Goal: Information Seeking & Learning: Learn about a topic

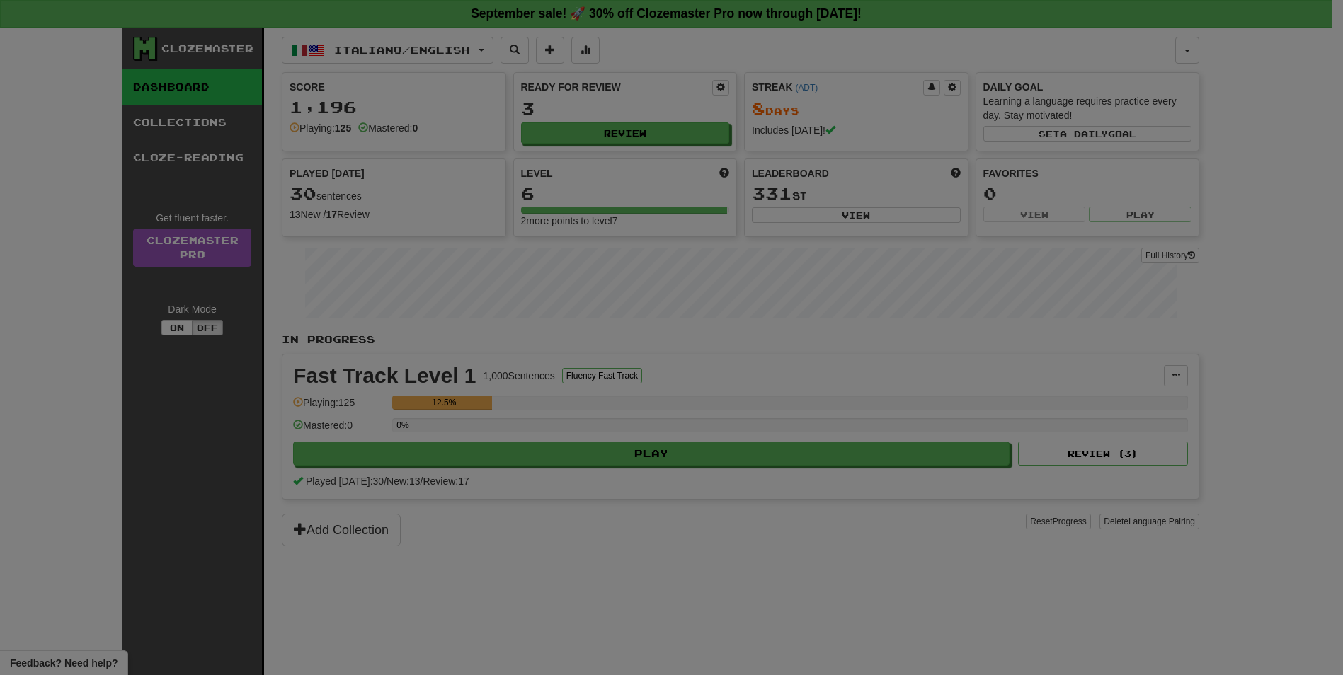
select select "**"
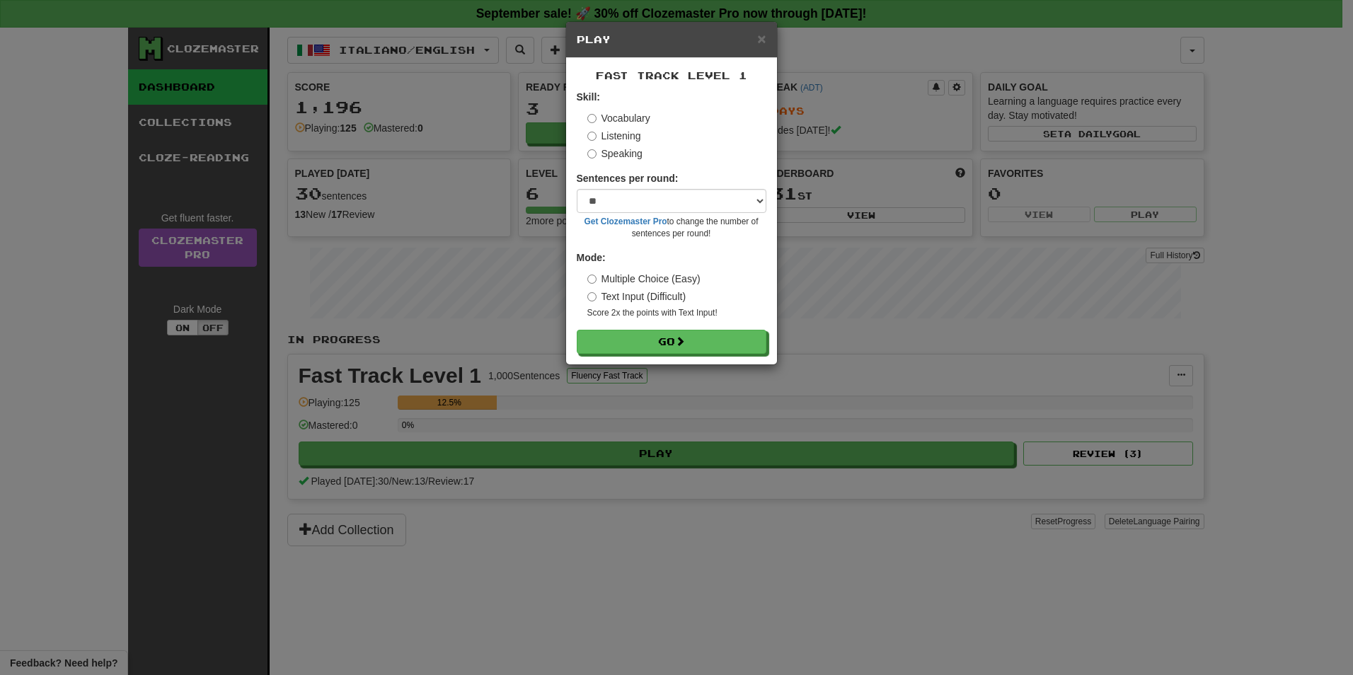
click at [629, 138] on label "Listening" at bounding box center [614, 136] width 54 height 14
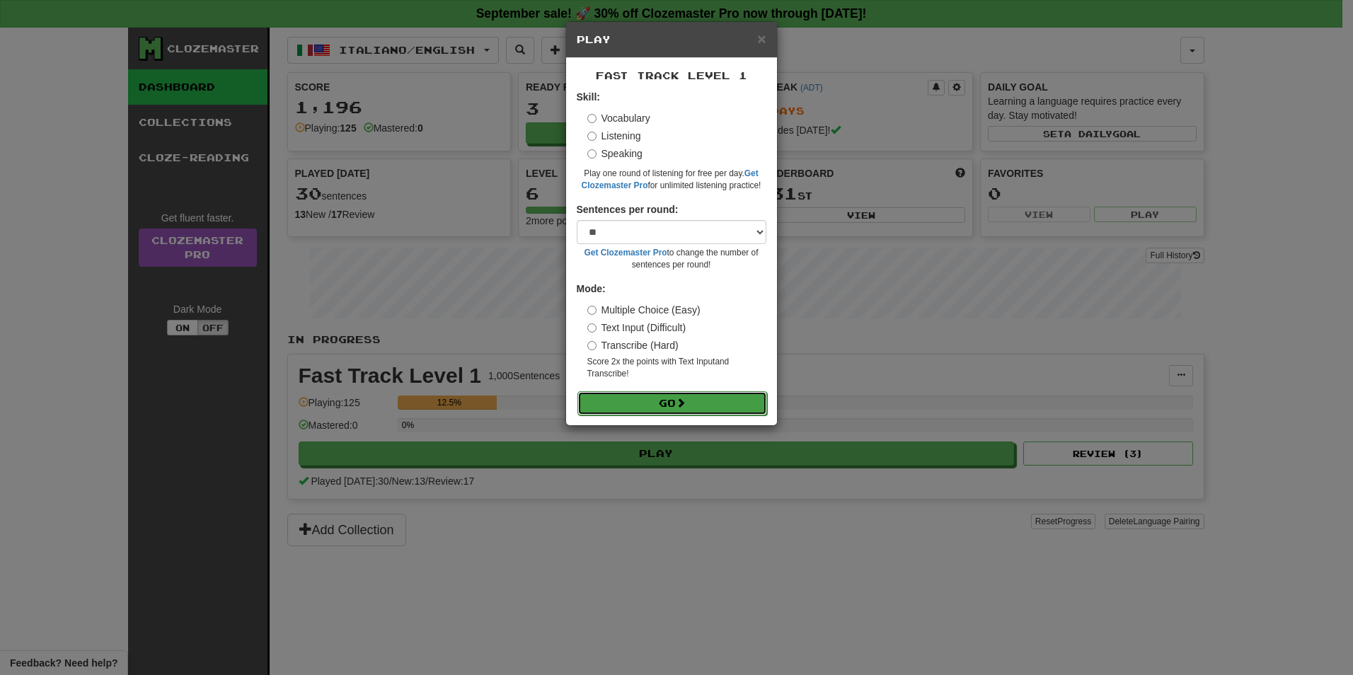
click at [665, 408] on button "Go" at bounding box center [673, 403] width 190 height 24
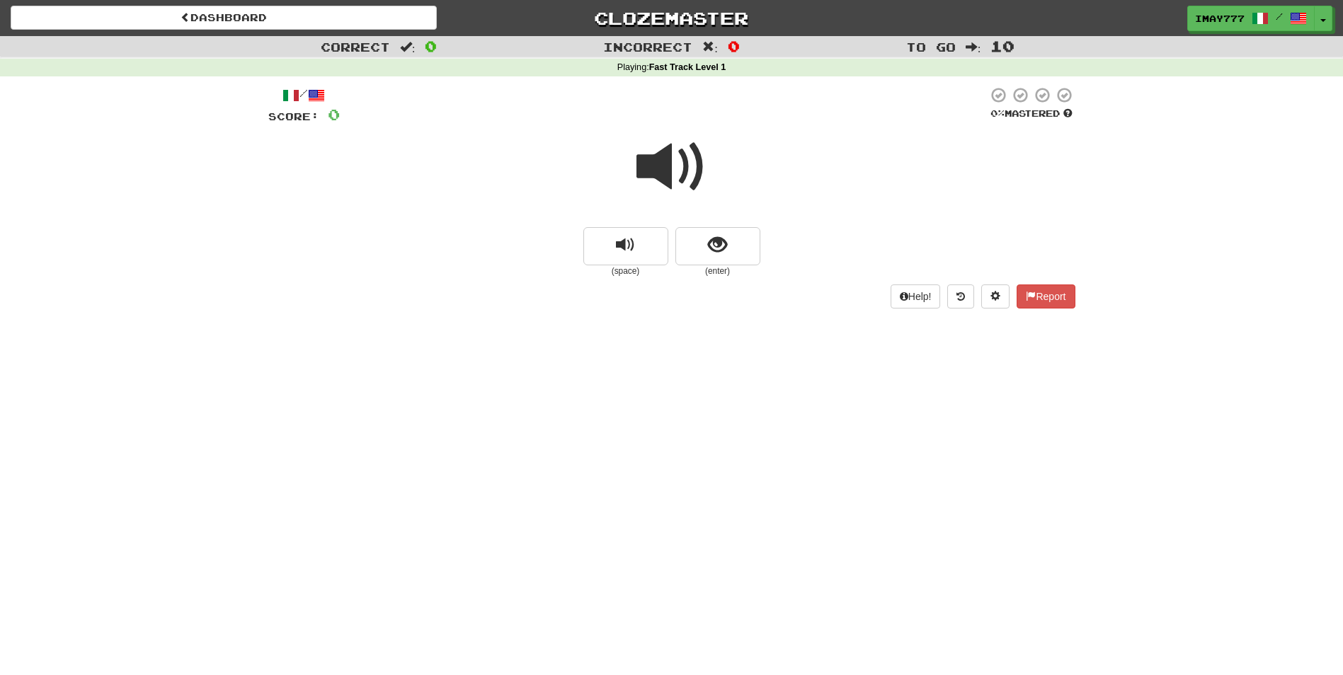
click at [682, 181] on span at bounding box center [671, 167] width 71 height 71
click at [669, 164] on span at bounding box center [671, 167] width 71 height 71
click at [716, 251] on span "show sentence" at bounding box center [717, 245] width 19 height 19
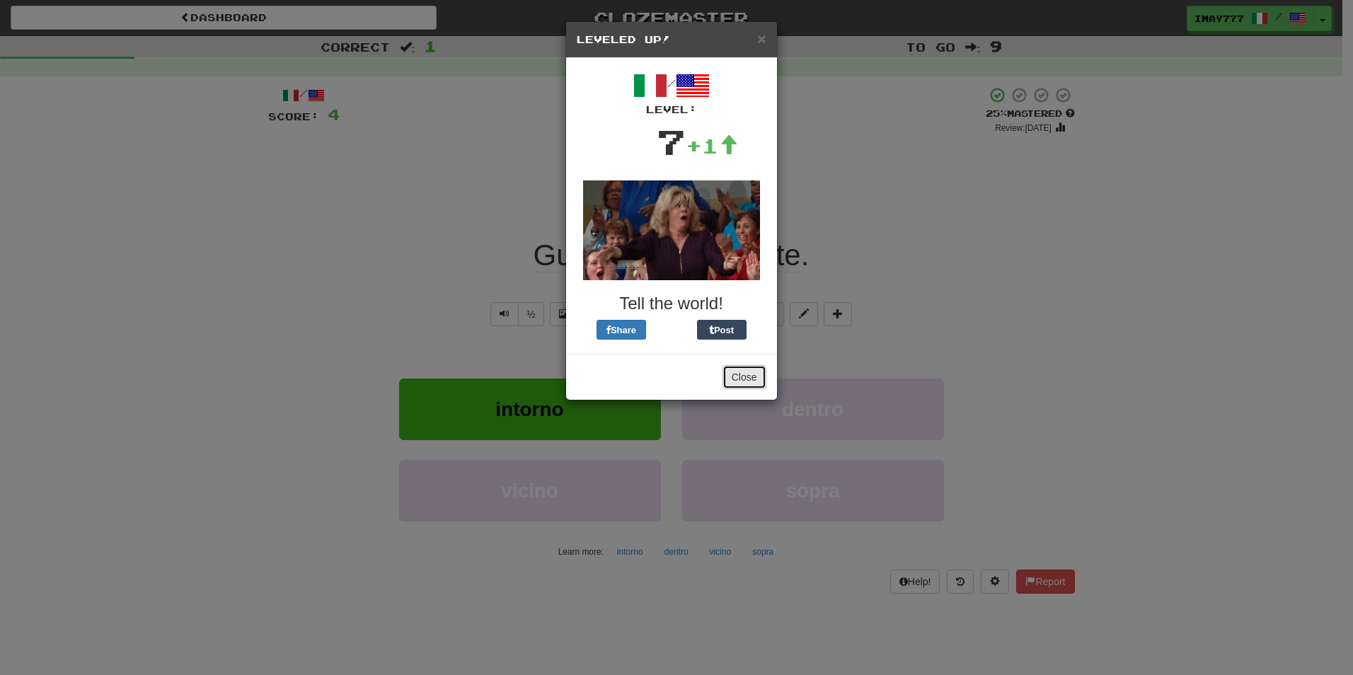
click at [739, 372] on button "Close" at bounding box center [745, 377] width 44 height 24
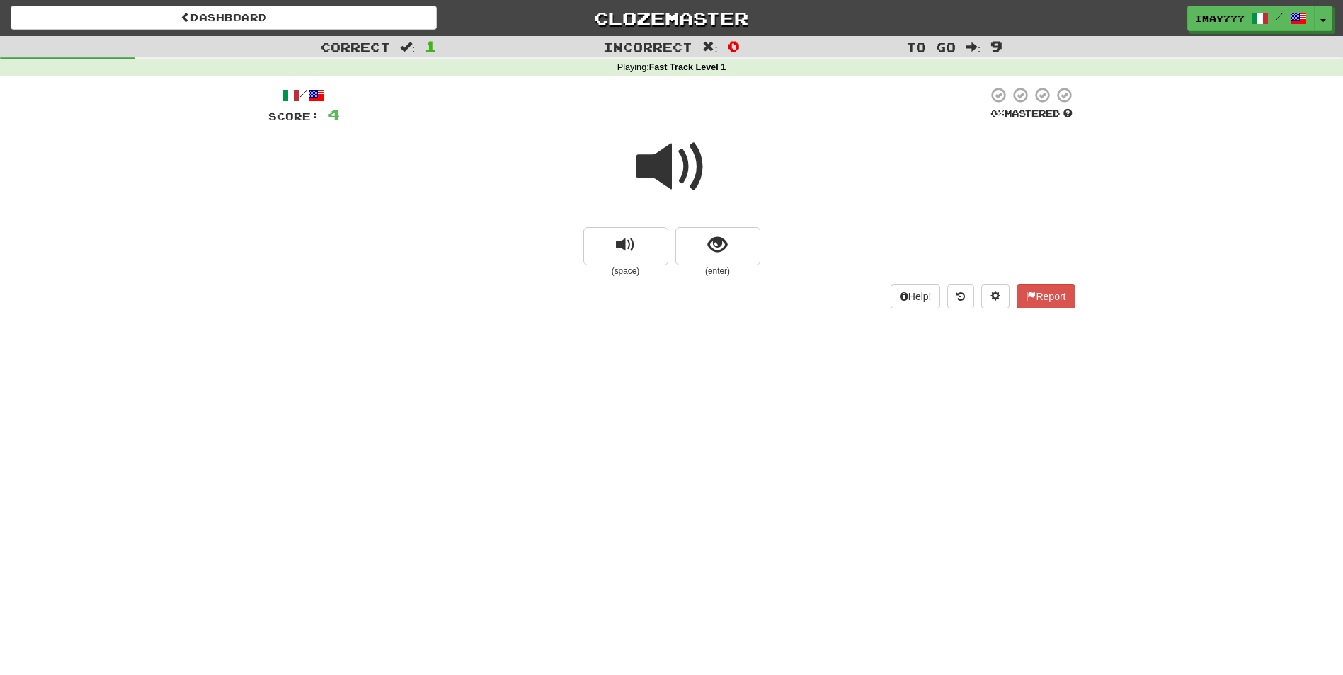
click at [672, 172] on span at bounding box center [671, 167] width 71 height 71
click at [738, 250] on button "show sentence" at bounding box center [717, 246] width 85 height 38
click at [751, 251] on button "show sentence" at bounding box center [717, 246] width 85 height 38
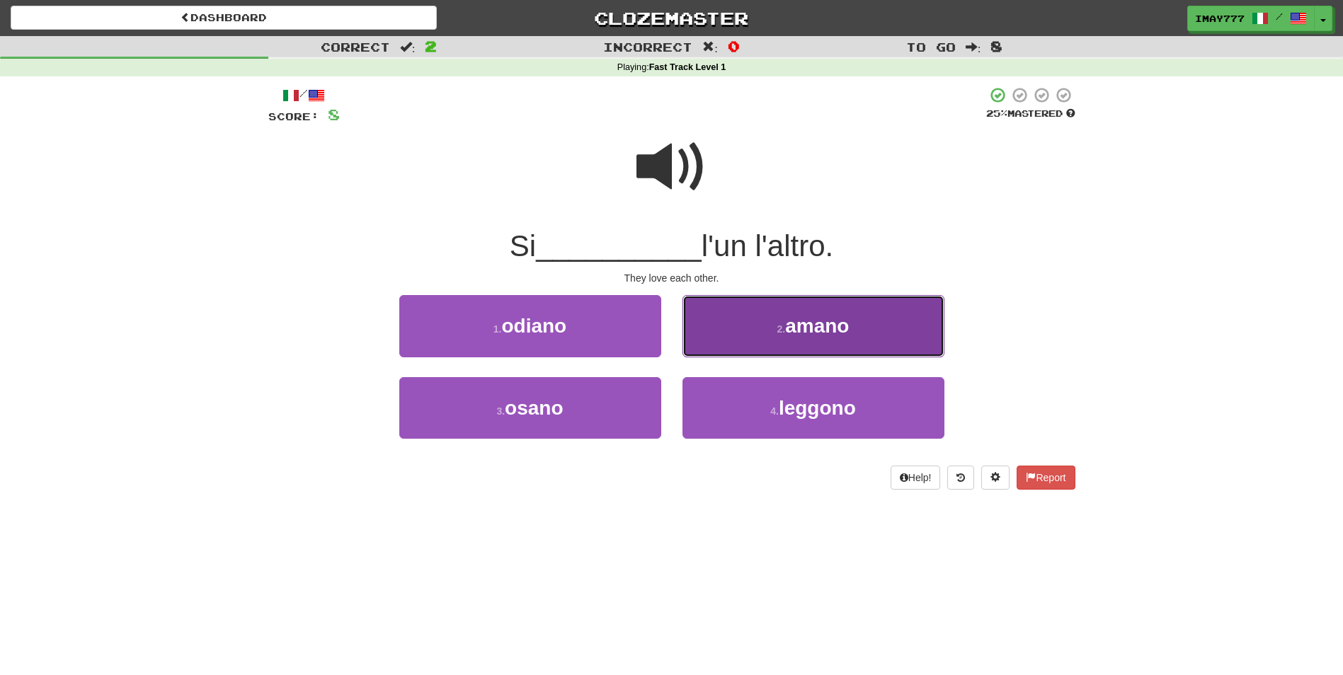
click at [862, 332] on button "2 . amano" at bounding box center [813, 326] width 262 height 62
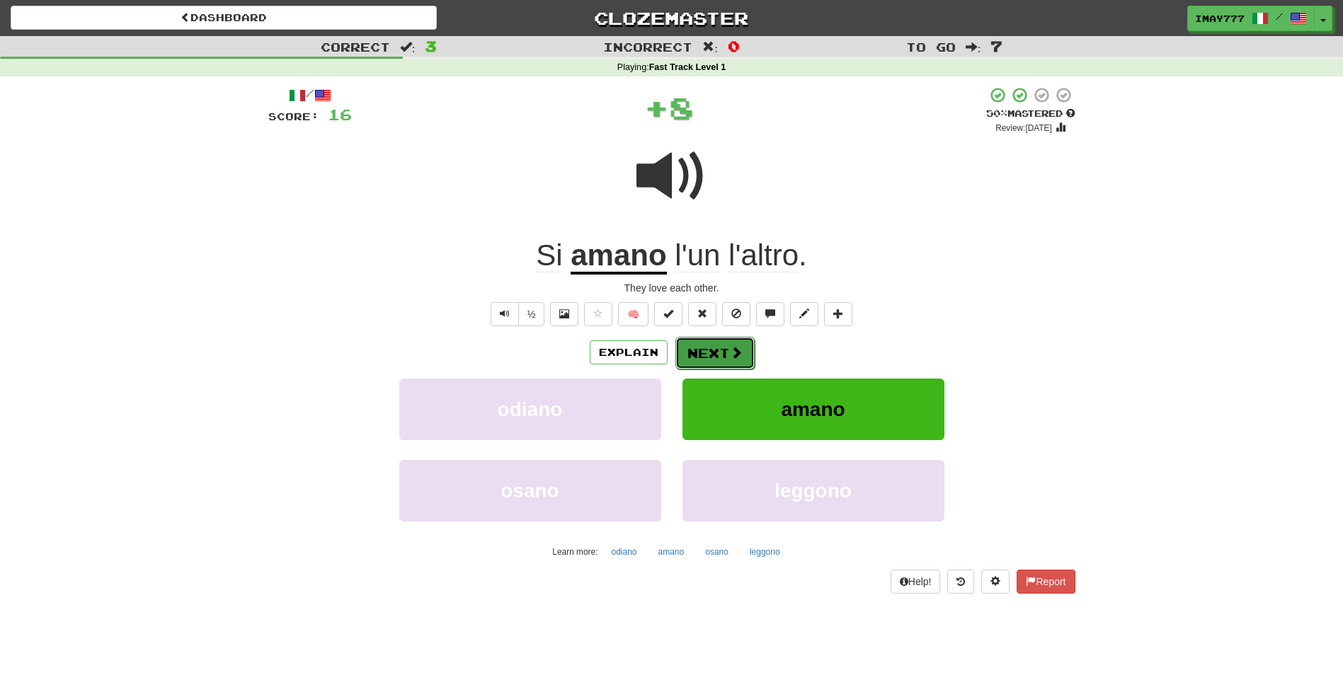
click at [725, 346] on button "Next" at bounding box center [714, 353] width 79 height 33
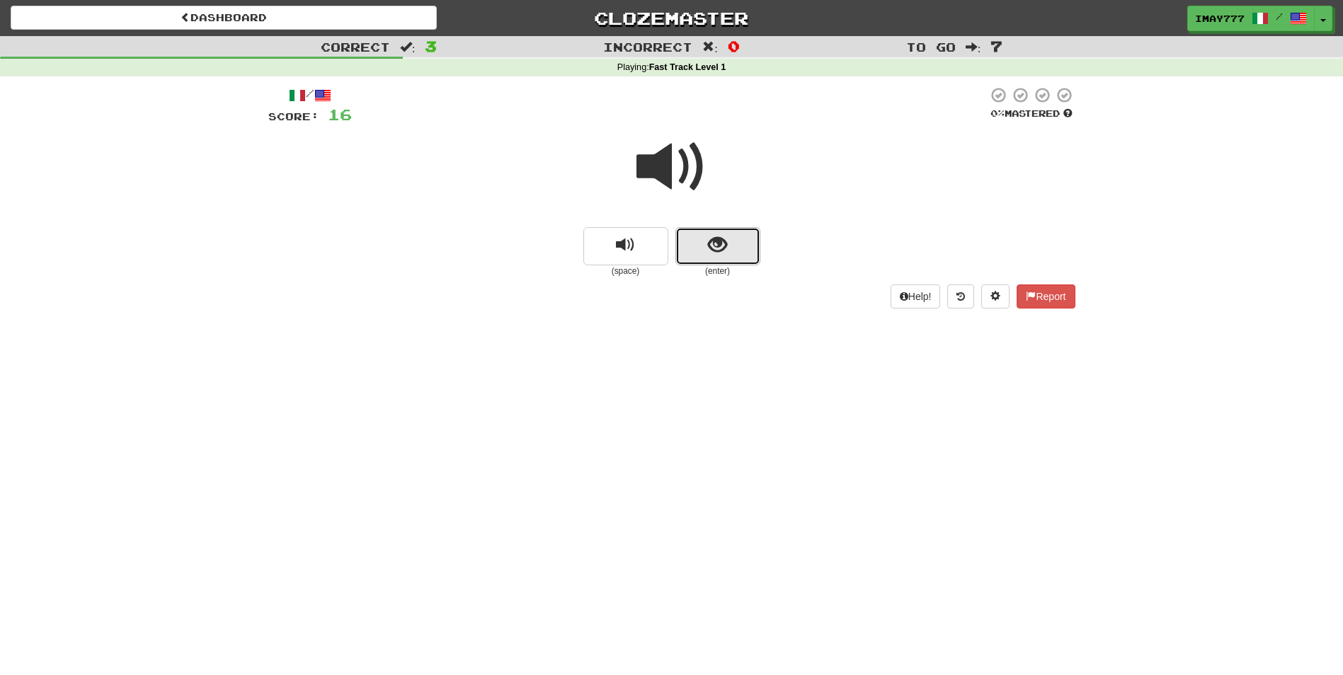
click at [746, 247] on button "show sentence" at bounding box center [717, 246] width 85 height 38
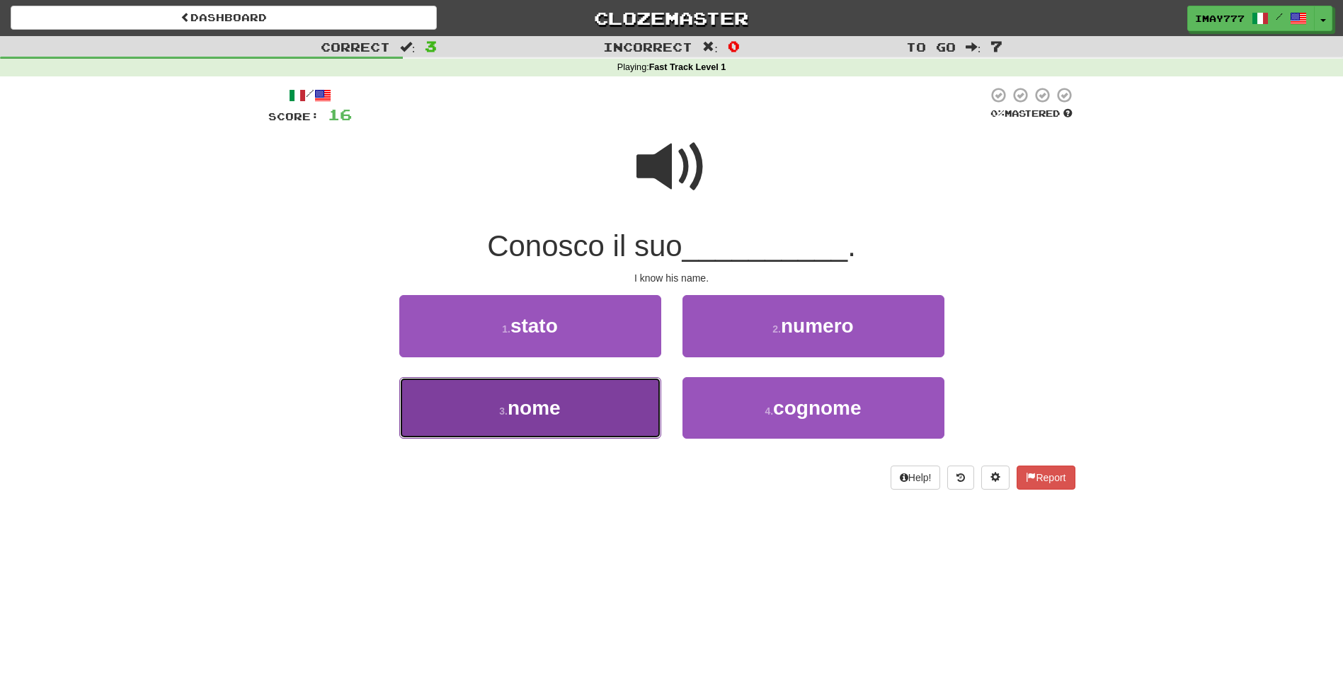
click at [507, 410] on small "3 ." at bounding box center [503, 411] width 8 height 11
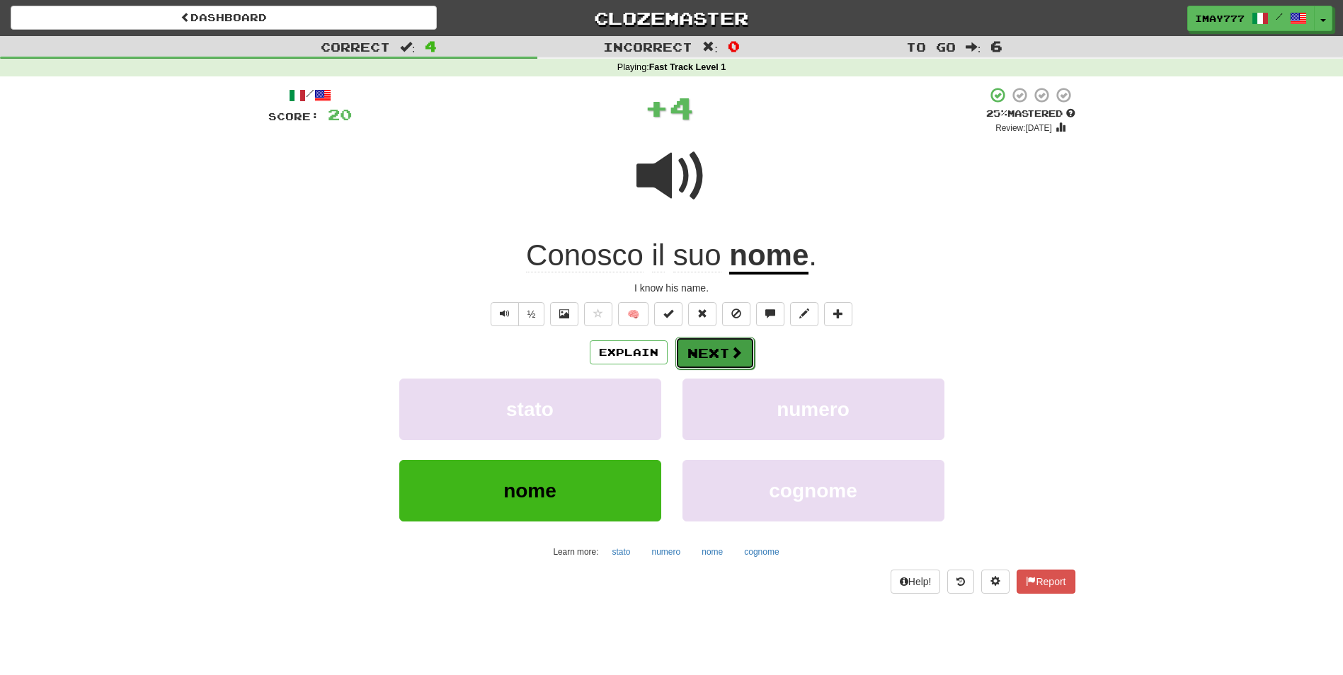
click at [730, 348] on span at bounding box center [736, 352] width 13 height 13
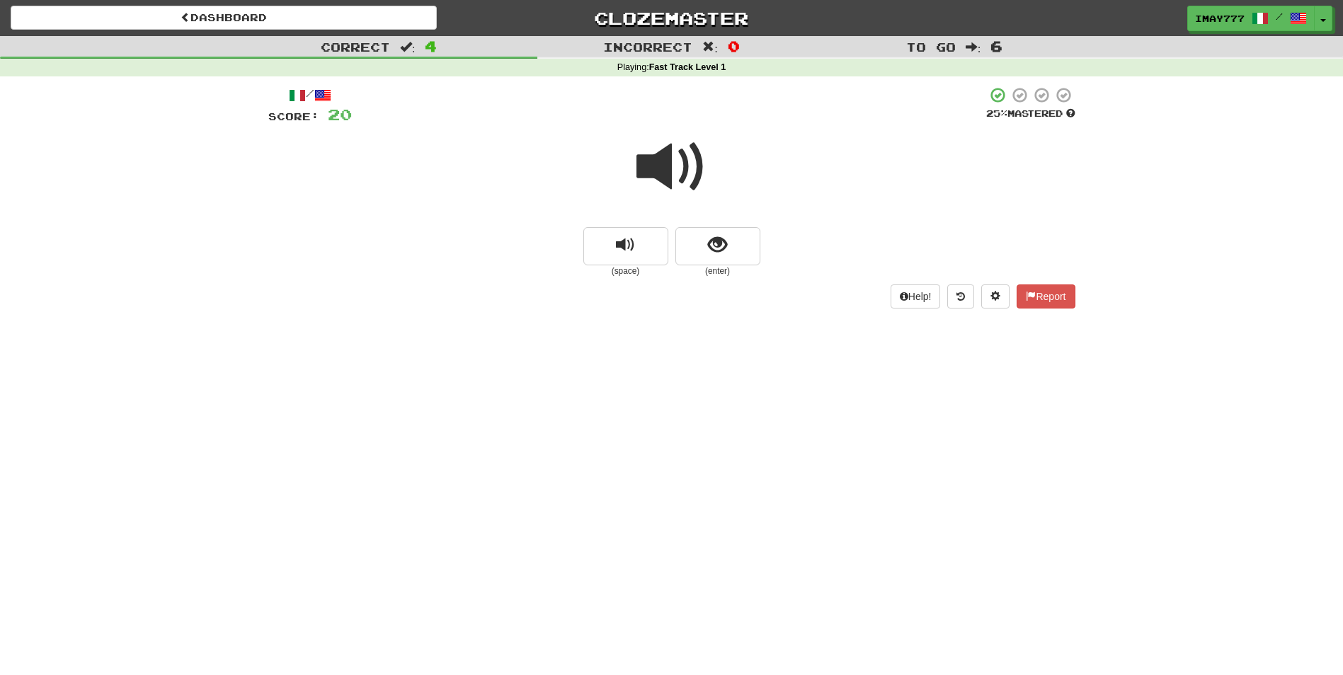
click at [673, 152] on span at bounding box center [671, 167] width 71 height 71
click at [725, 244] on span "show sentence" at bounding box center [717, 245] width 19 height 19
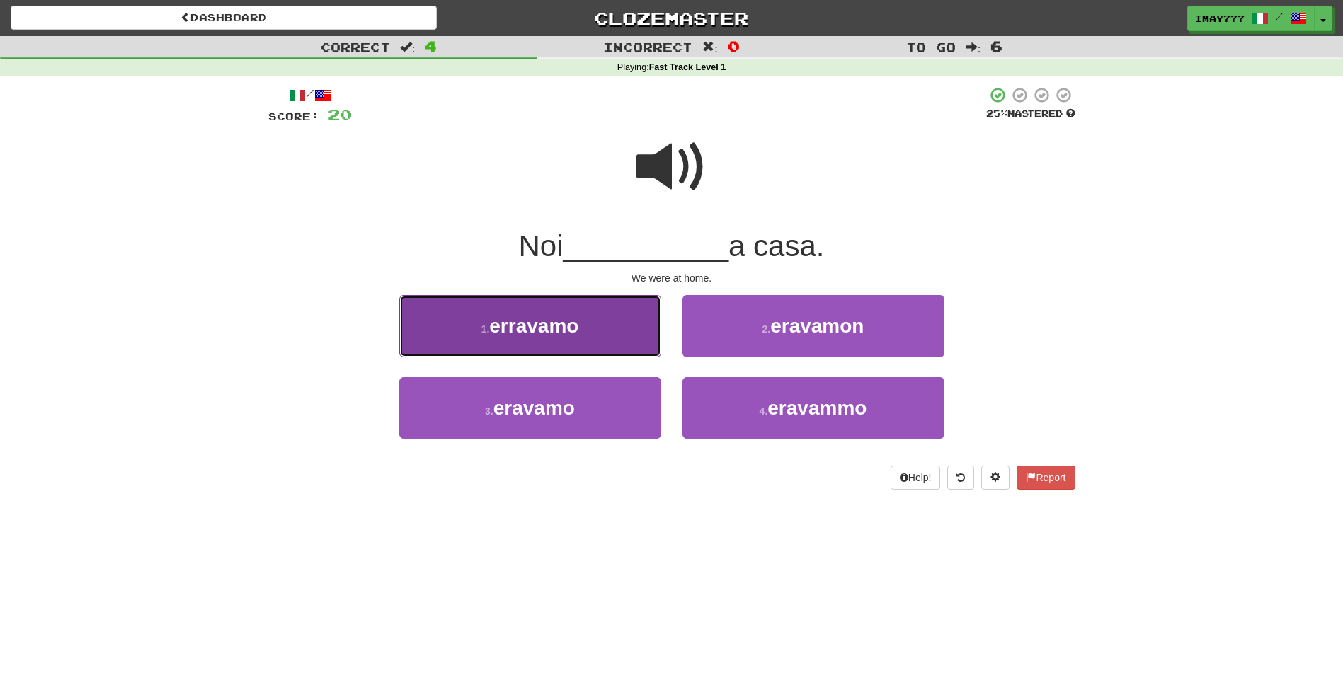
click at [609, 340] on button "1 . erravamo" at bounding box center [530, 326] width 262 height 62
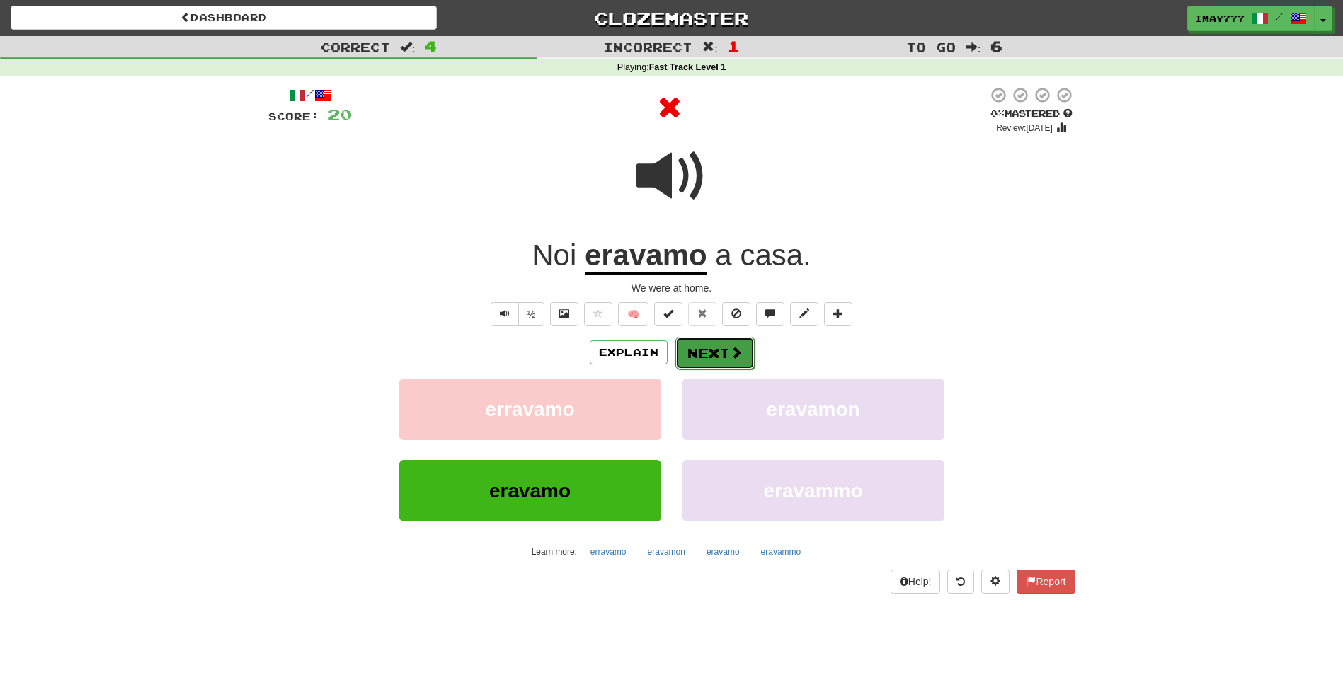
click at [726, 355] on button "Next" at bounding box center [714, 353] width 79 height 33
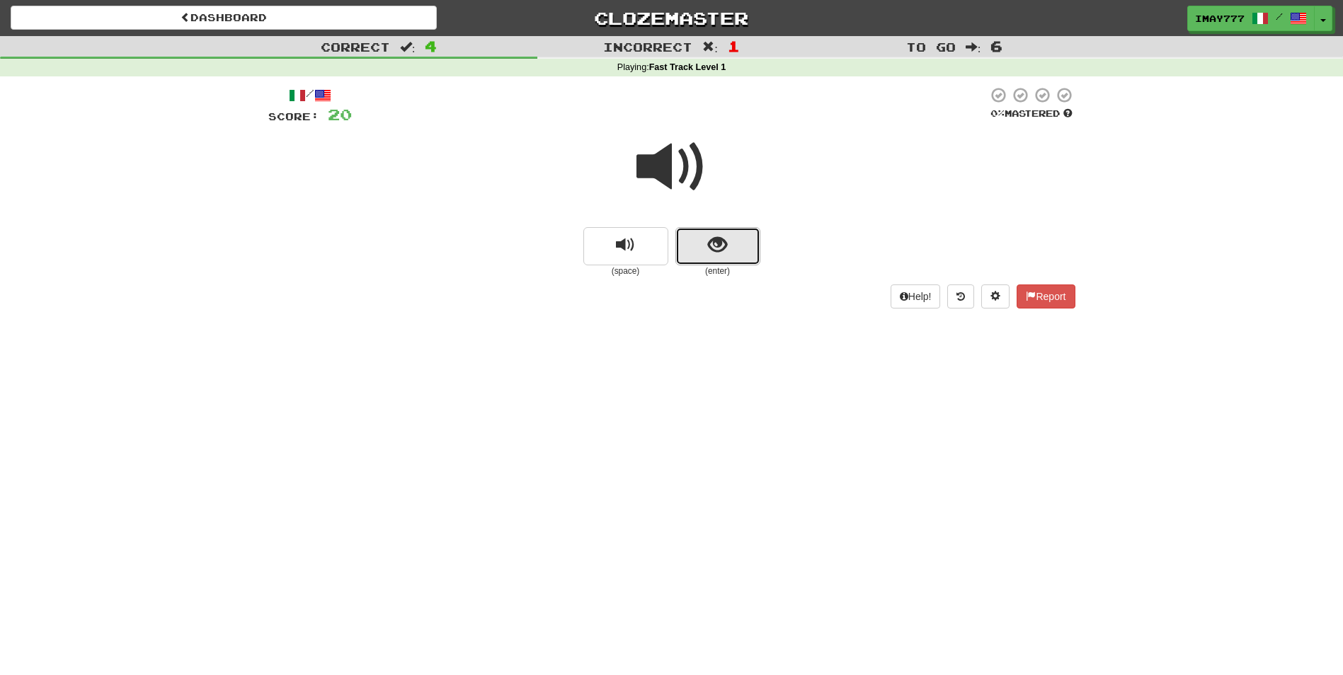
click at [718, 248] on span "show sentence" at bounding box center [717, 245] width 19 height 19
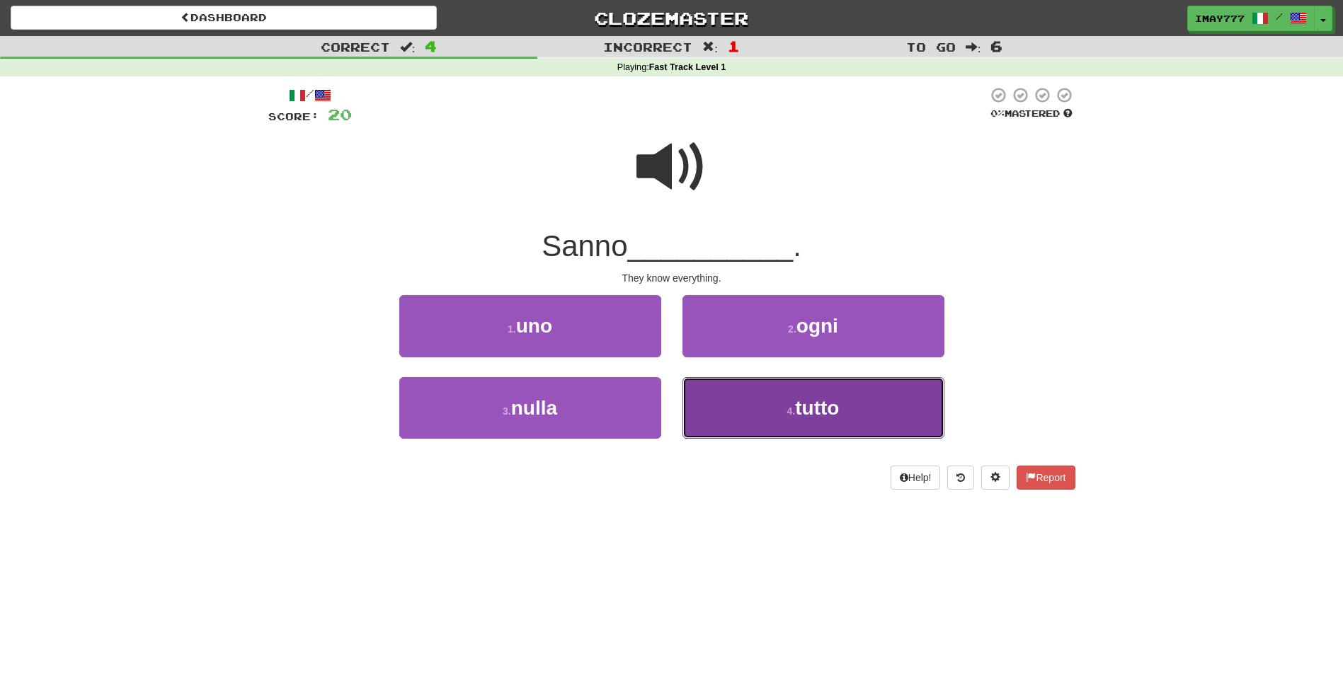
click at [820, 398] on span "tutto" at bounding box center [817, 408] width 44 height 22
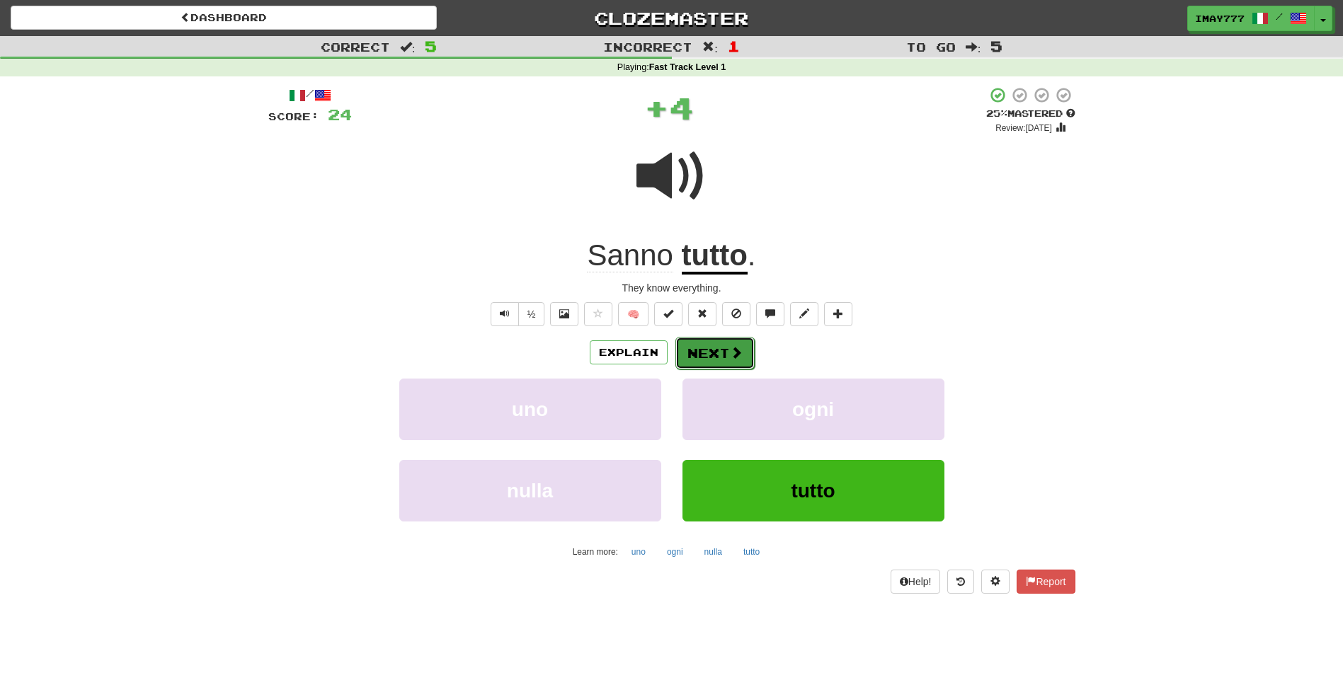
click at [711, 354] on button "Next" at bounding box center [714, 353] width 79 height 33
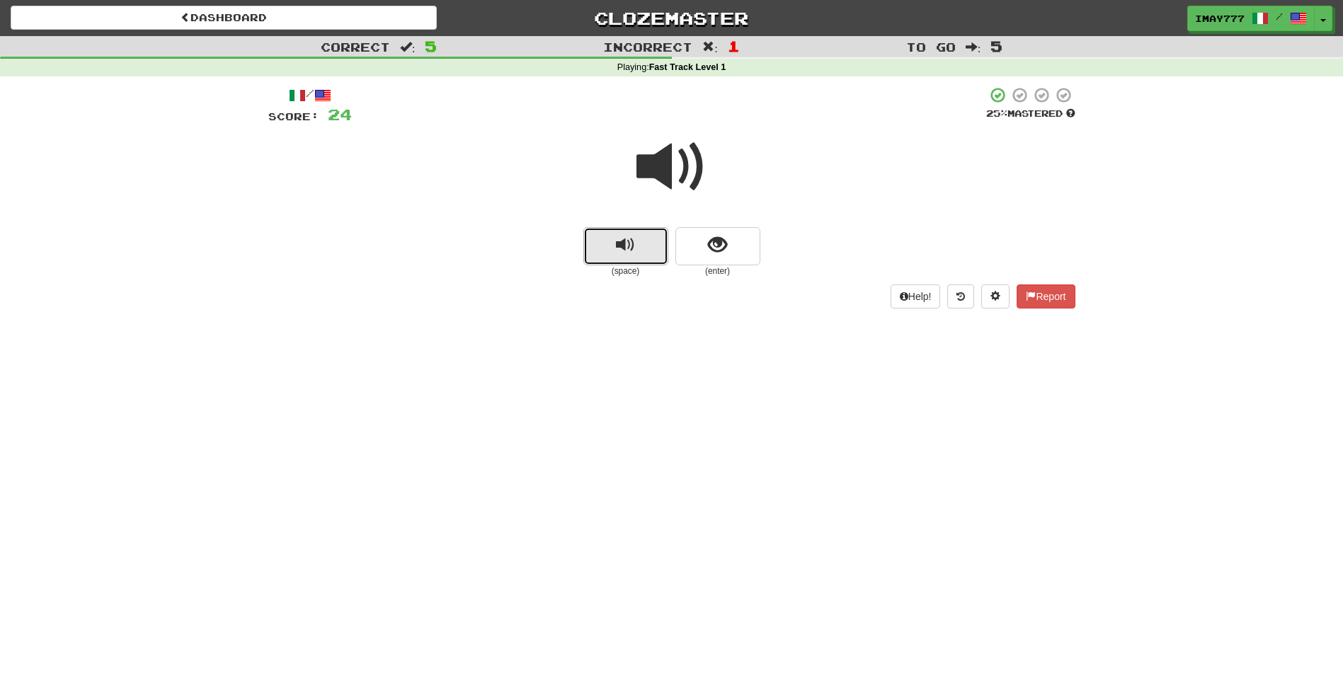
click at [631, 236] on span "replay audio" at bounding box center [625, 245] width 19 height 19
click at [724, 248] on span "show sentence" at bounding box center [717, 245] width 19 height 19
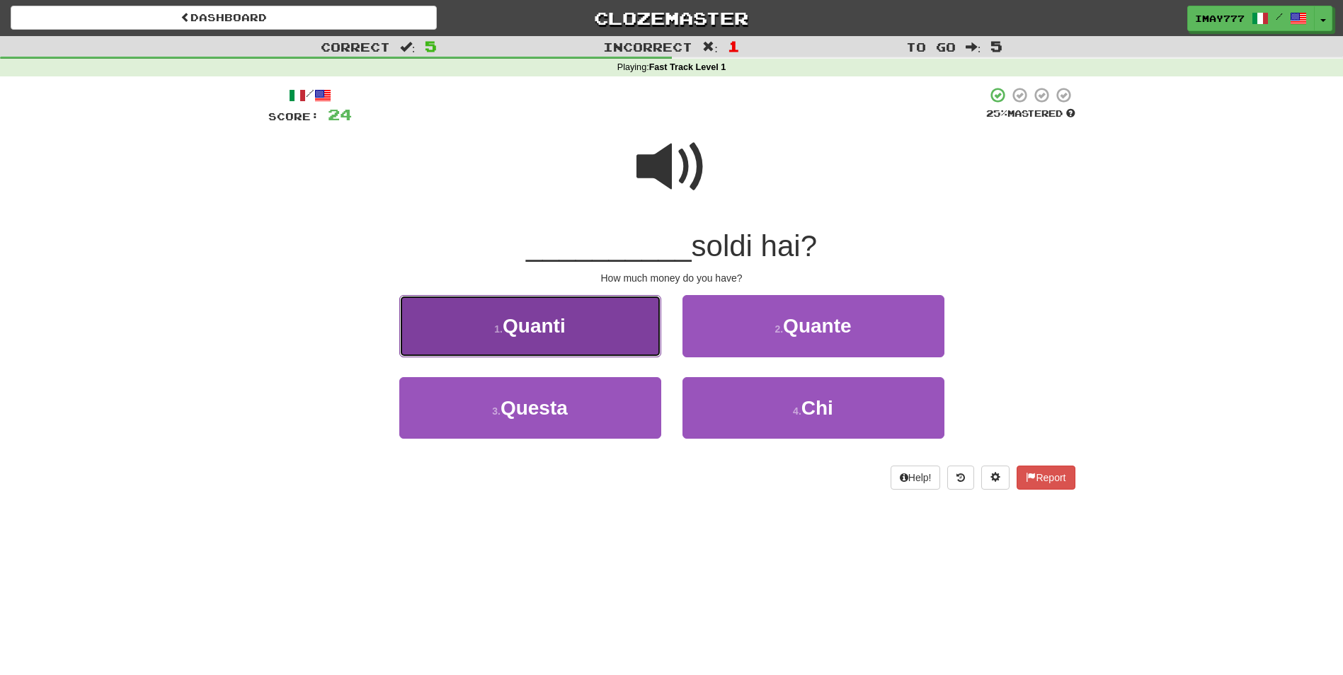
click at [574, 331] on button "1 . Quanti" at bounding box center [530, 326] width 262 height 62
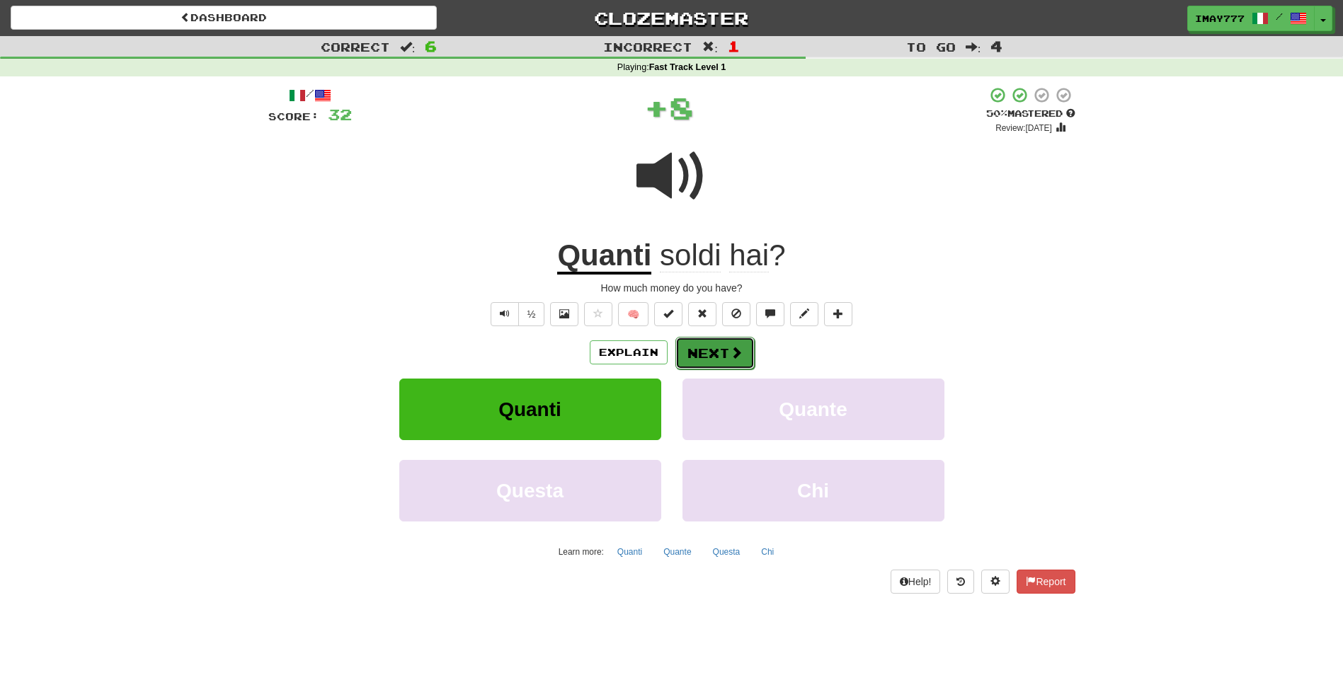
click at [713, 356] on button "Next" at bounding box center [714, 353] width 79 height 33
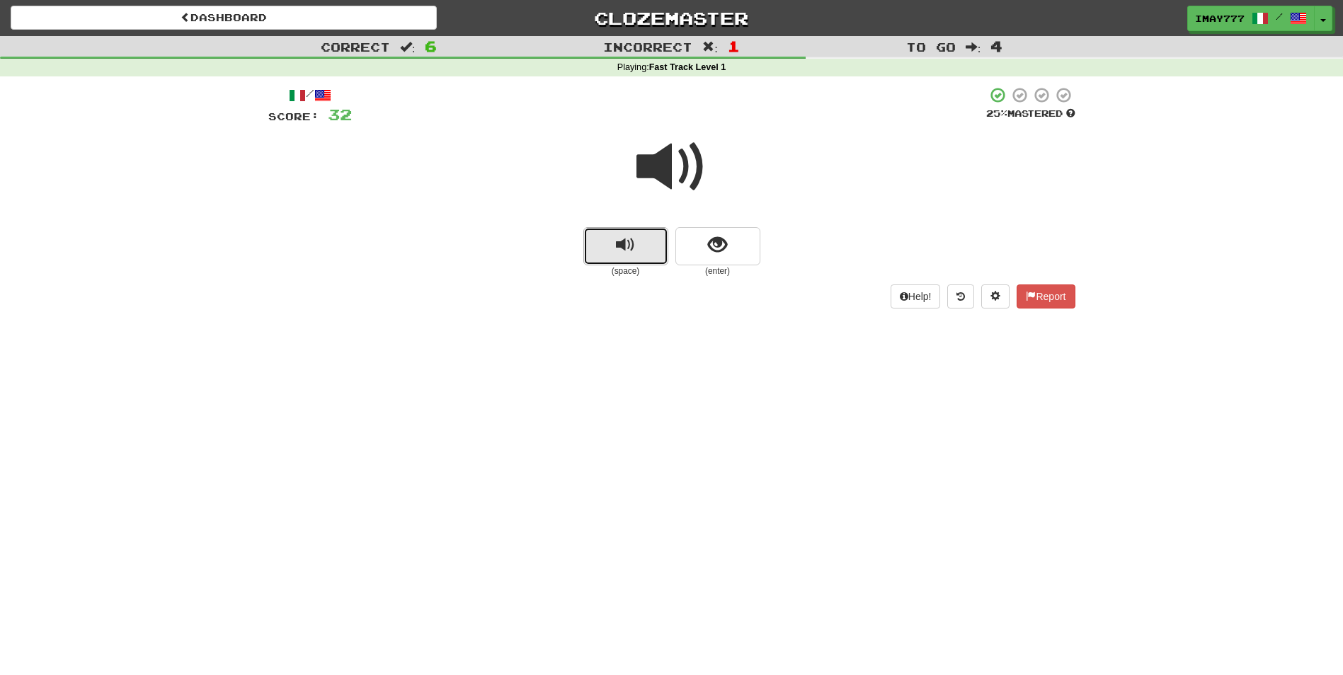
click at [617, 251] on span "replay audio" at bounding box center [625, 245] width 19 height 19
click at [710, 246] on span "show sentence" at bounding box center [717, 245] width 19 height 19
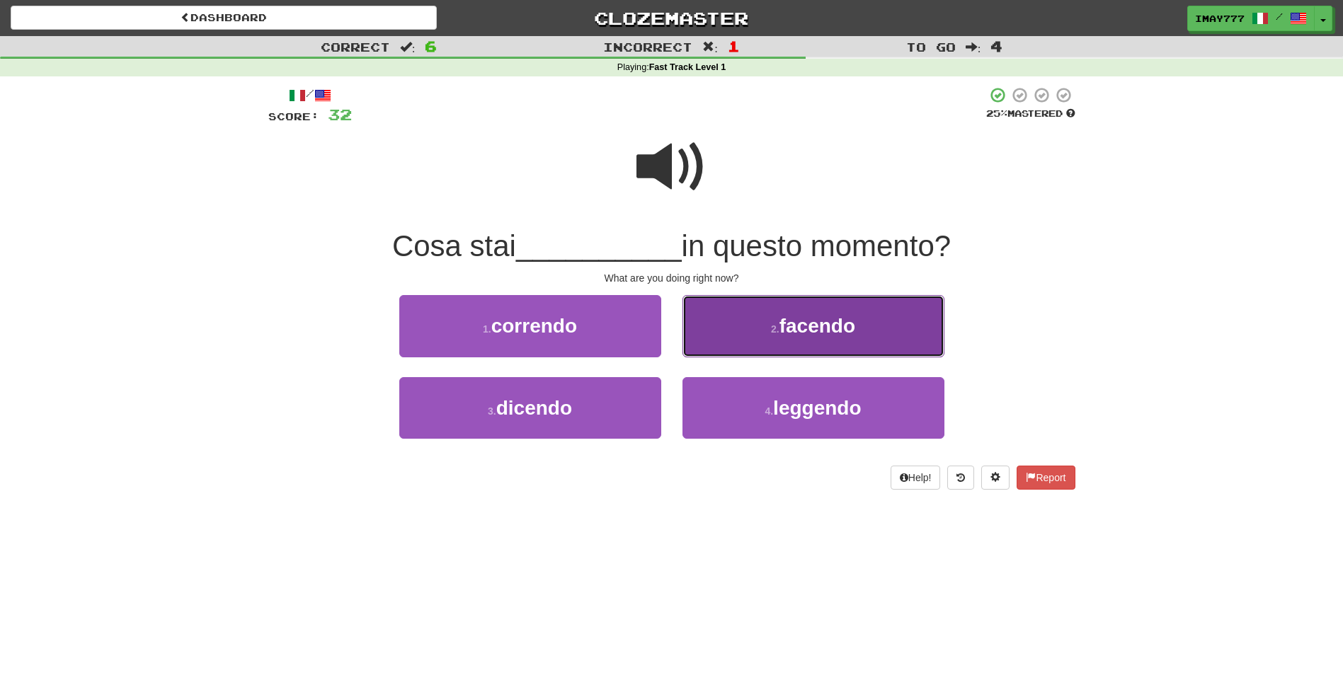
click at [842, 329] on span "facendo" at bounding box center [817, 326] width 76 height 22
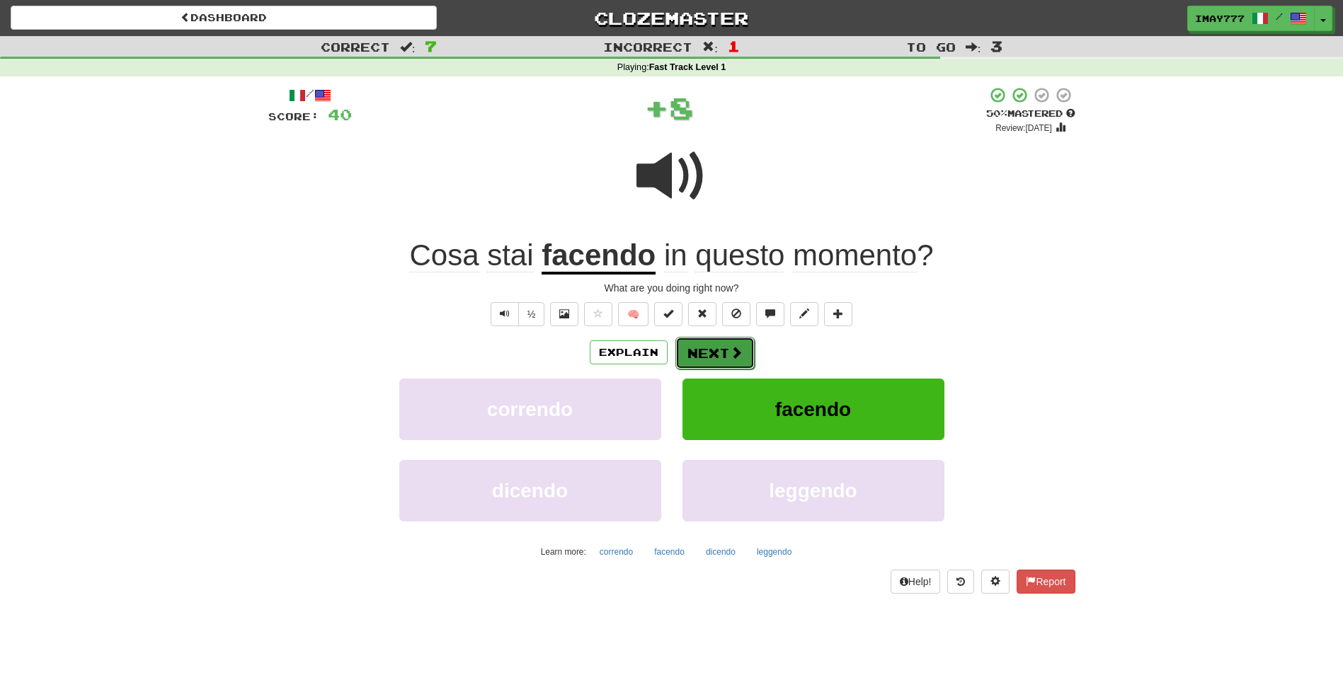
click at [707, 348] on button "Next" at bounding box center [714, 353] width 79 height 33
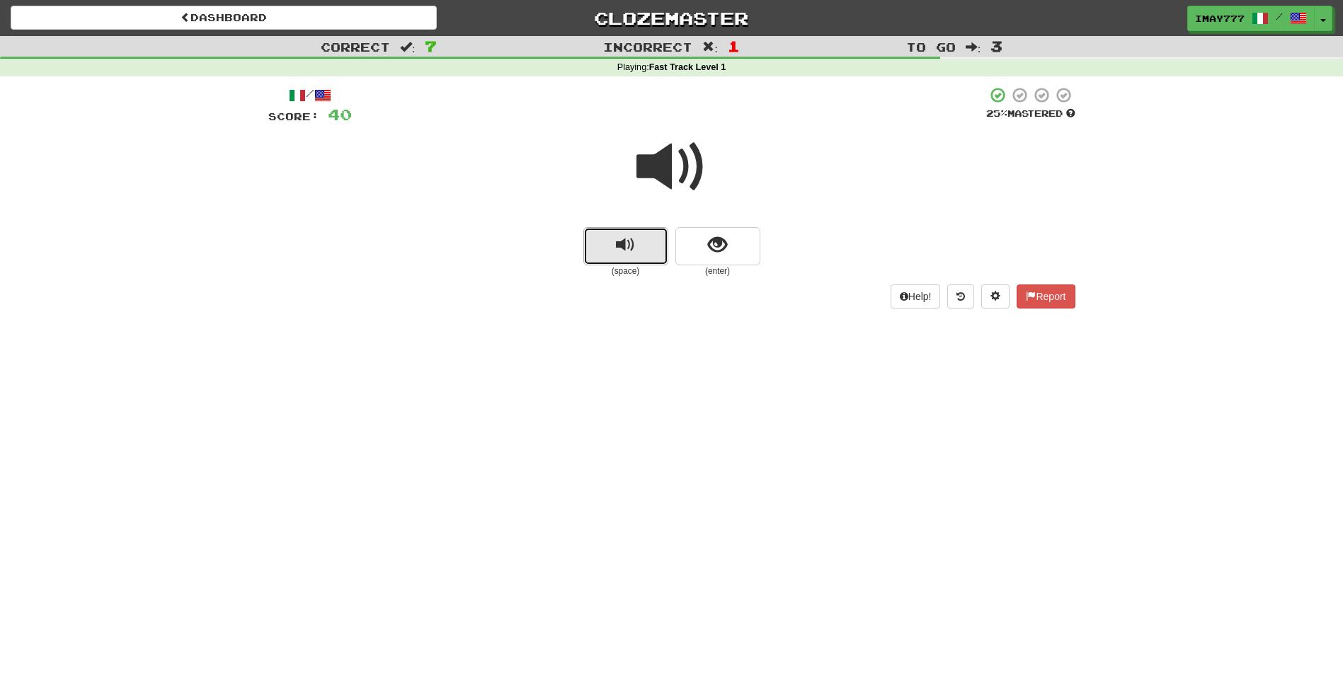
click at [636, 231] on button "replay audio" at bounding box center [625, 246] width 85 height 38
click at [734, 260] on button "show sentence" at bounding box center [717, 246] width 85 height 38
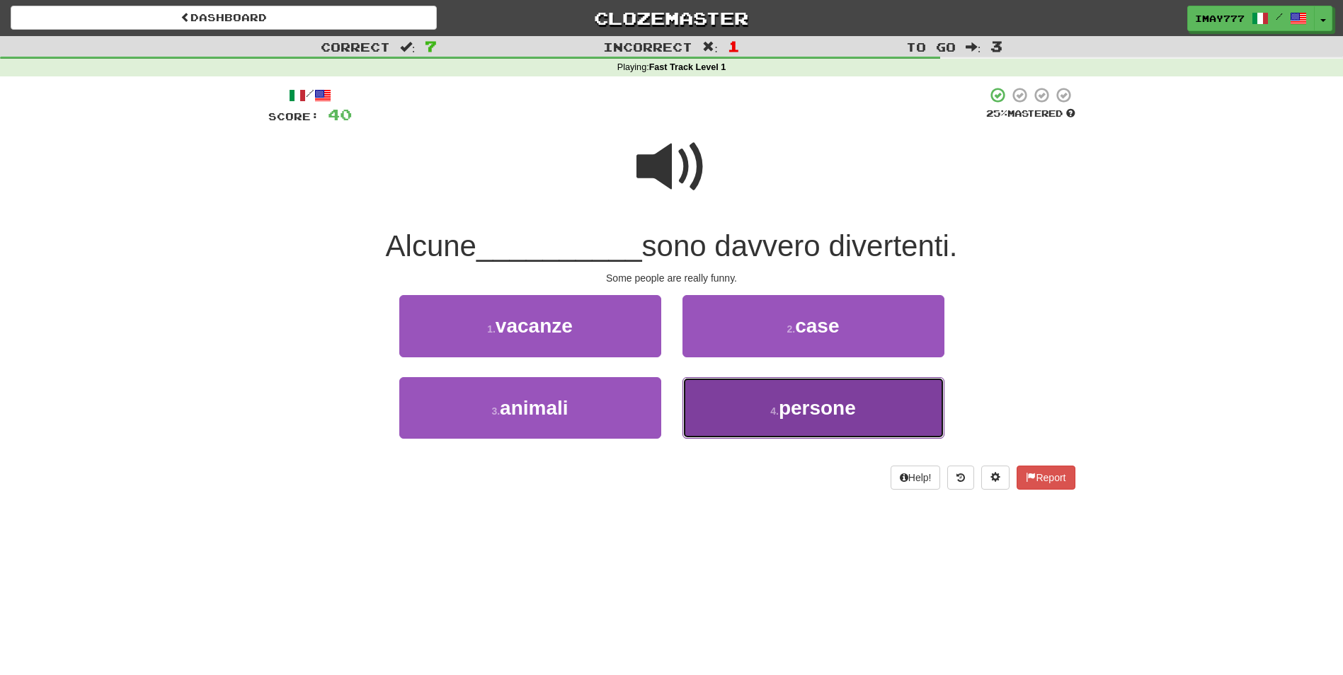
click at [858, 414] on button "4 . persone" at bounding box center [813, 408] width 262 height 62
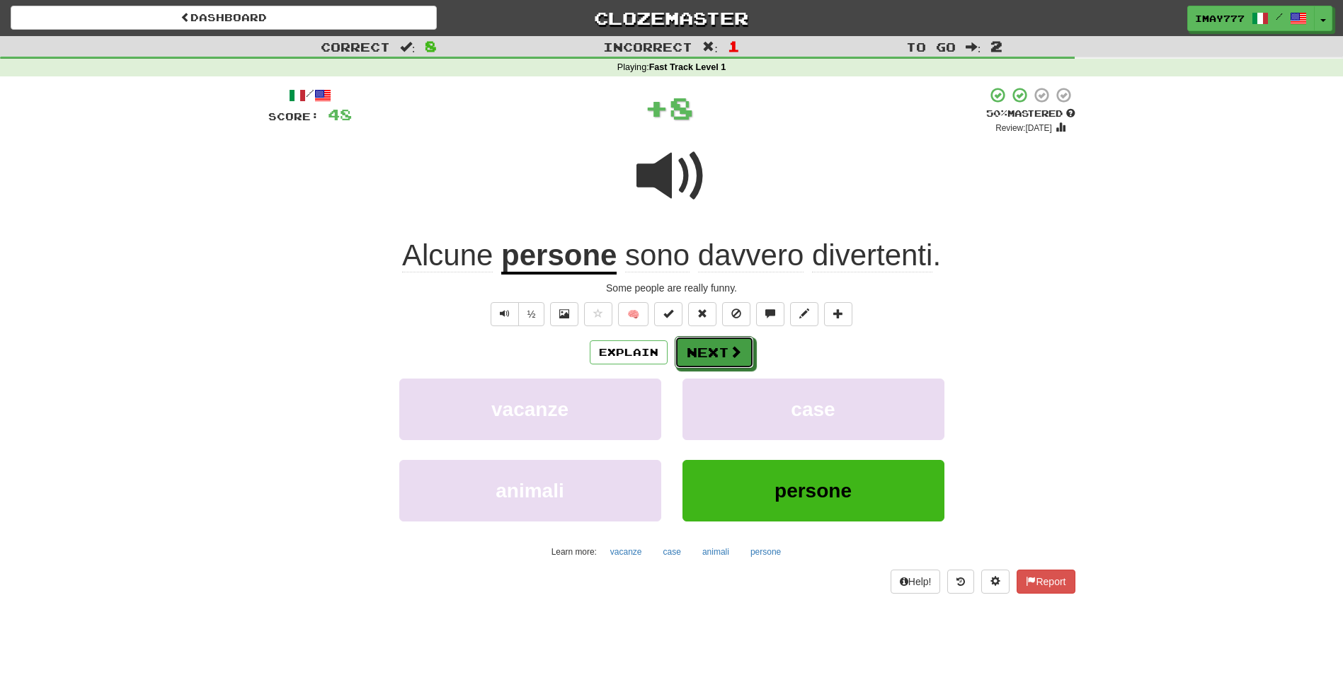
click at [720, 356] on button "Next" at bounding box center [713, 352] width 79 height 33
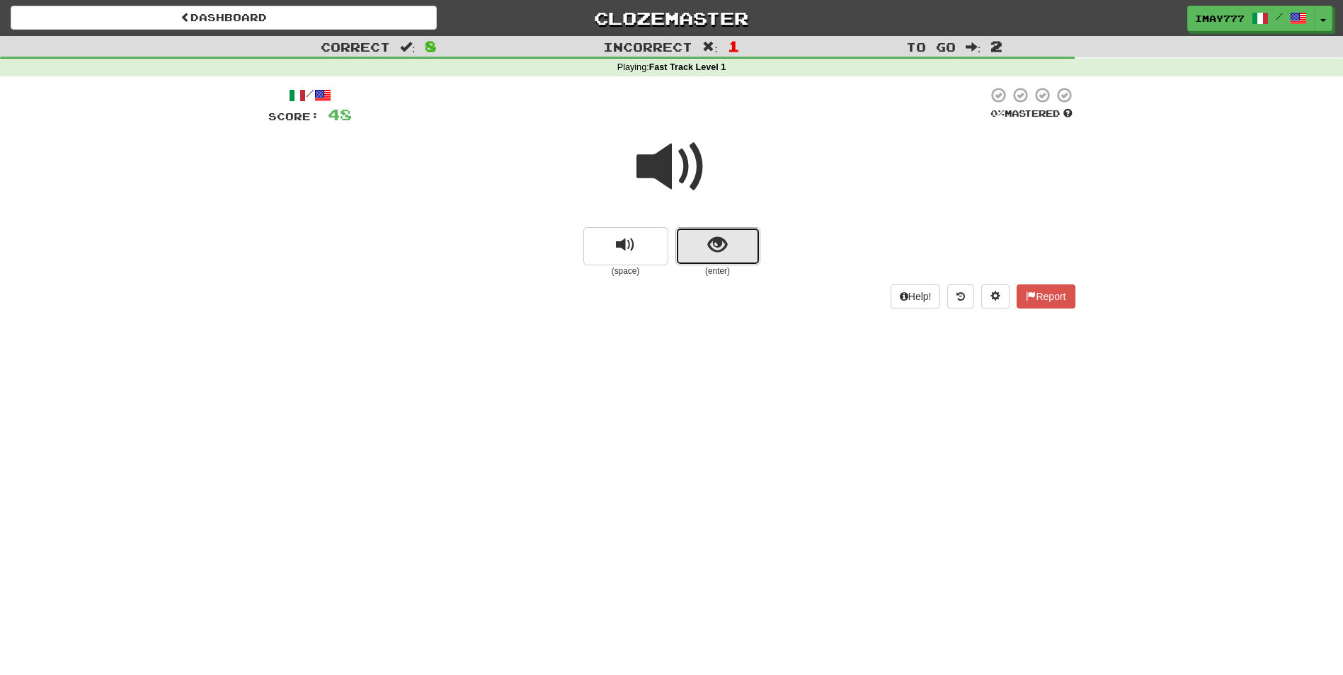
click at [720, 250] on span "show sentence" at bounding box center [717, 245] width 19 height 19
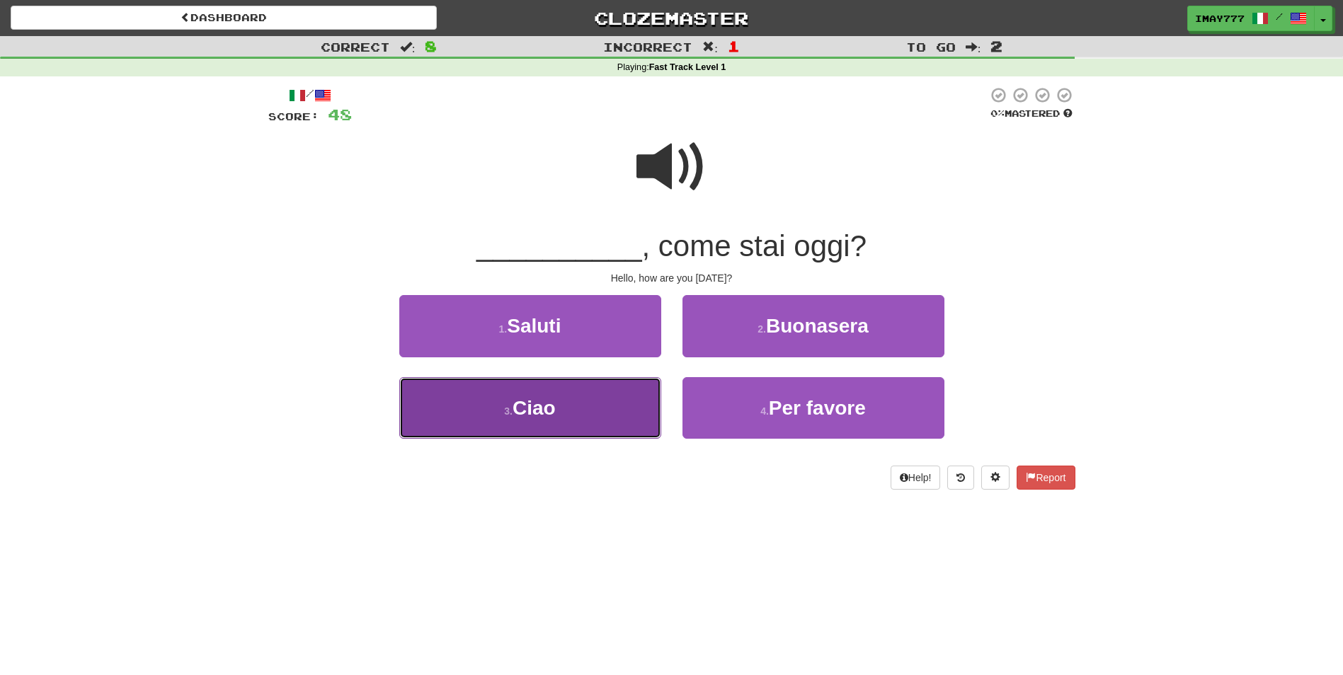
click at [554, 389] on button "3 . Ciao" at bounding box center [530, 408] width 262 height 62
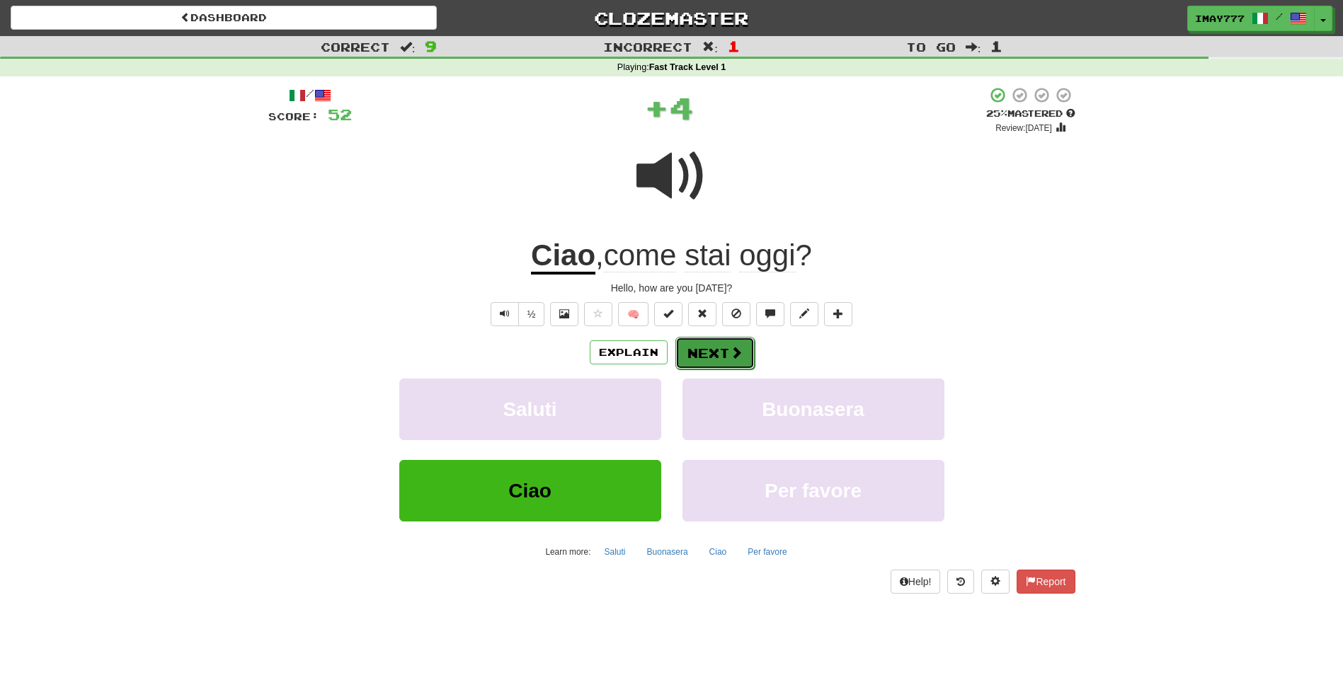
click at [730, 350] on span at bounding box center [736, 352] width 13 height 13
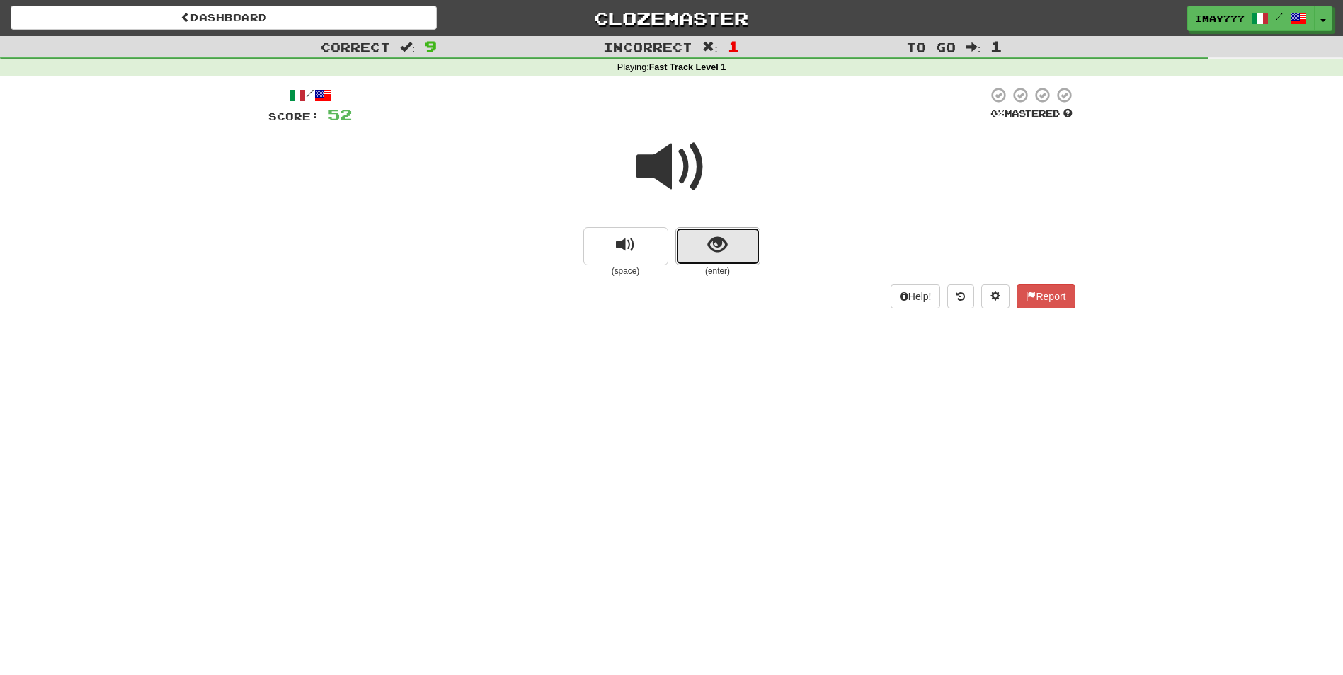
click at [716, 254] on span "show sentence" at bounding box center [717, 245] width 19 height 19
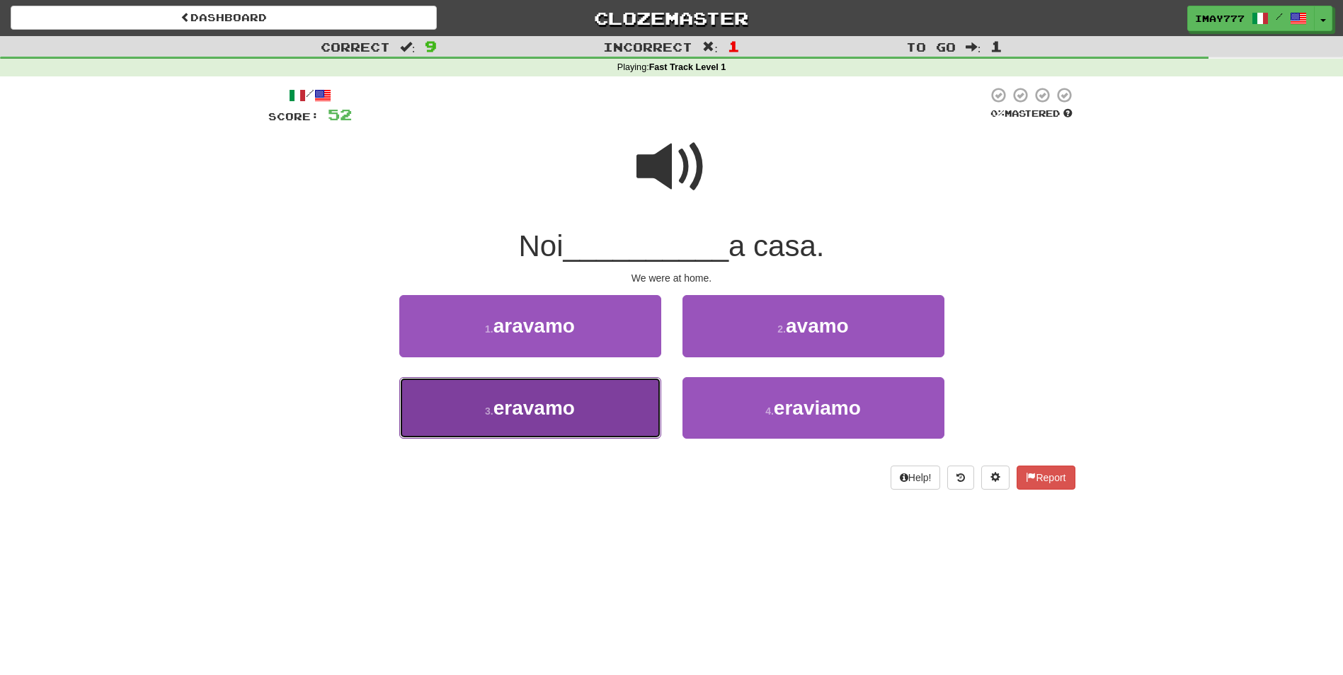
click at [563, 423] on button "3 . eravamo" at bounding box center [530, 408] width 262 height 62
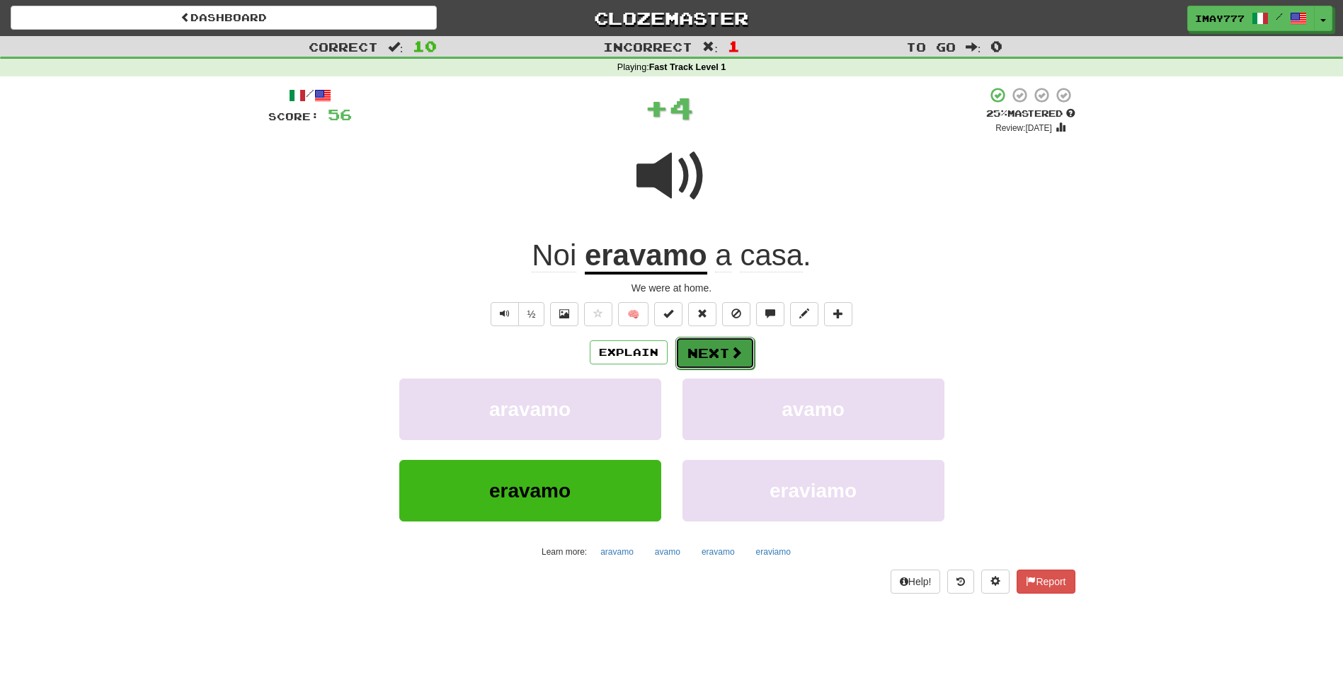
click at [722, 348] on button "Next" at bounding box center [714, 353] width 79 height 33
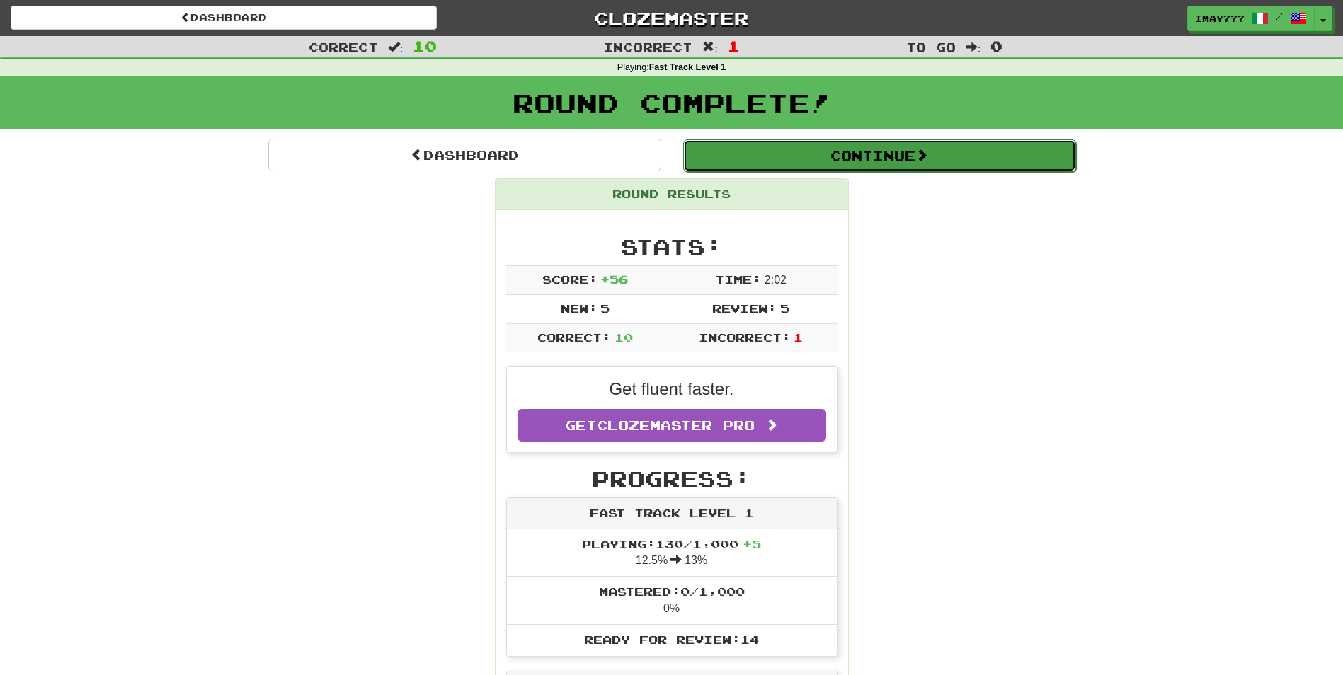
click at [906, 153] on button "Continue" at bounding box center [879, 155] width 393 height 33
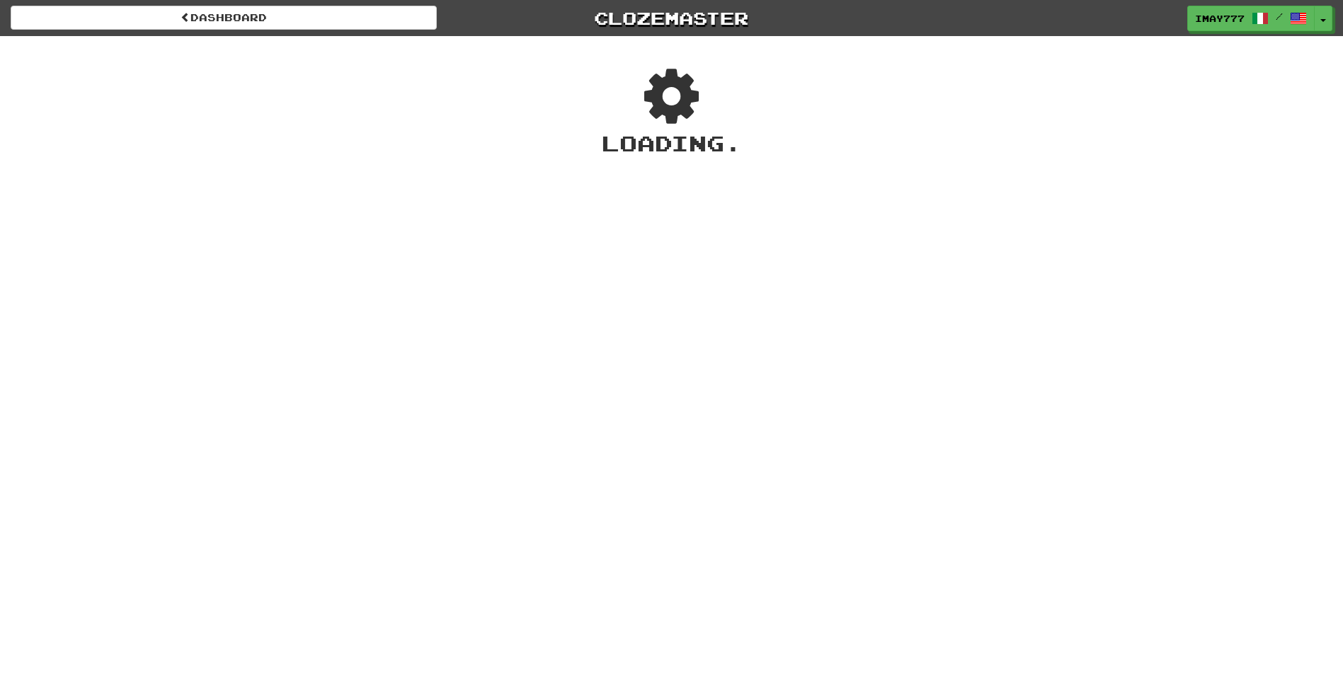
click at [853, 208] on div "Dashboard Clozemaster Imay777 / Toggle Dropdown Dashboard Leaderboard Activity …" at bounding box center [671, 337] width 1343 height 675
click at [861, 217] on div "Dashboard Clozemaster Imay777 / Toggle Dropdown Dashboard Leaderboard Activity …" at bounding box center [671, 337] width 1343 height 675
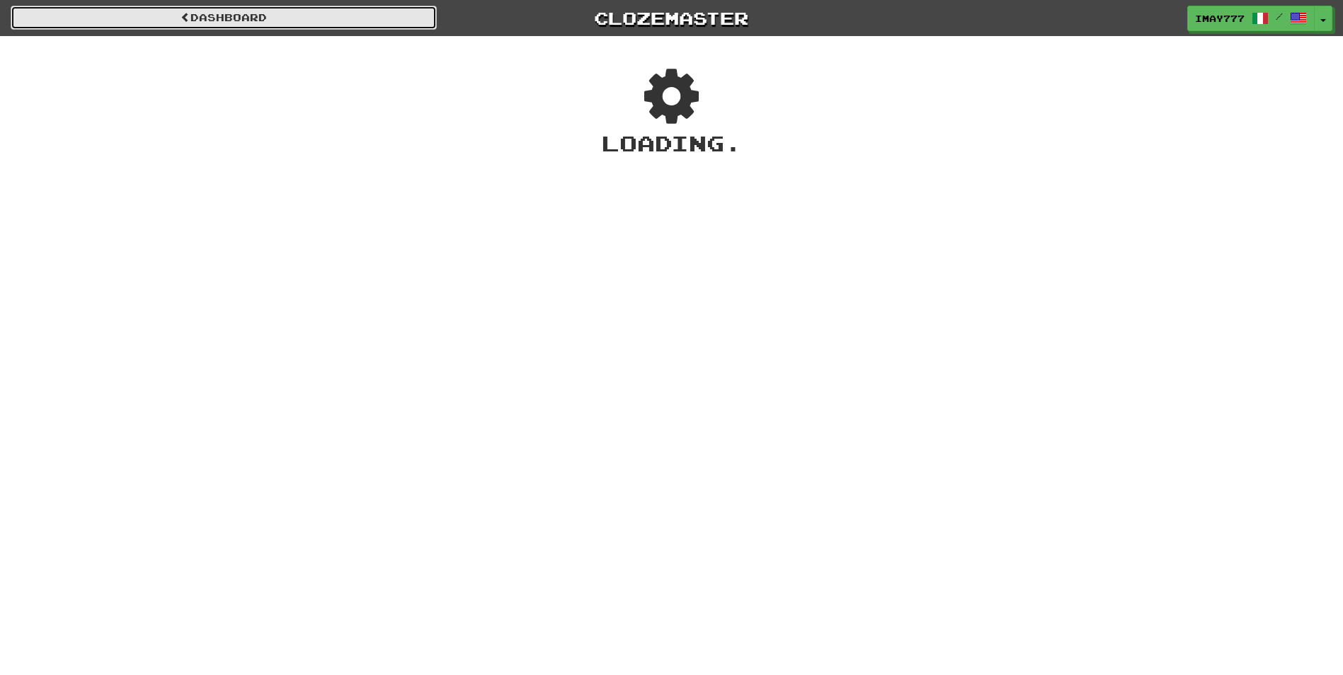
click at [66, 16] on link "Dashboard" at bounding box center [224, 18] width 426 height 24
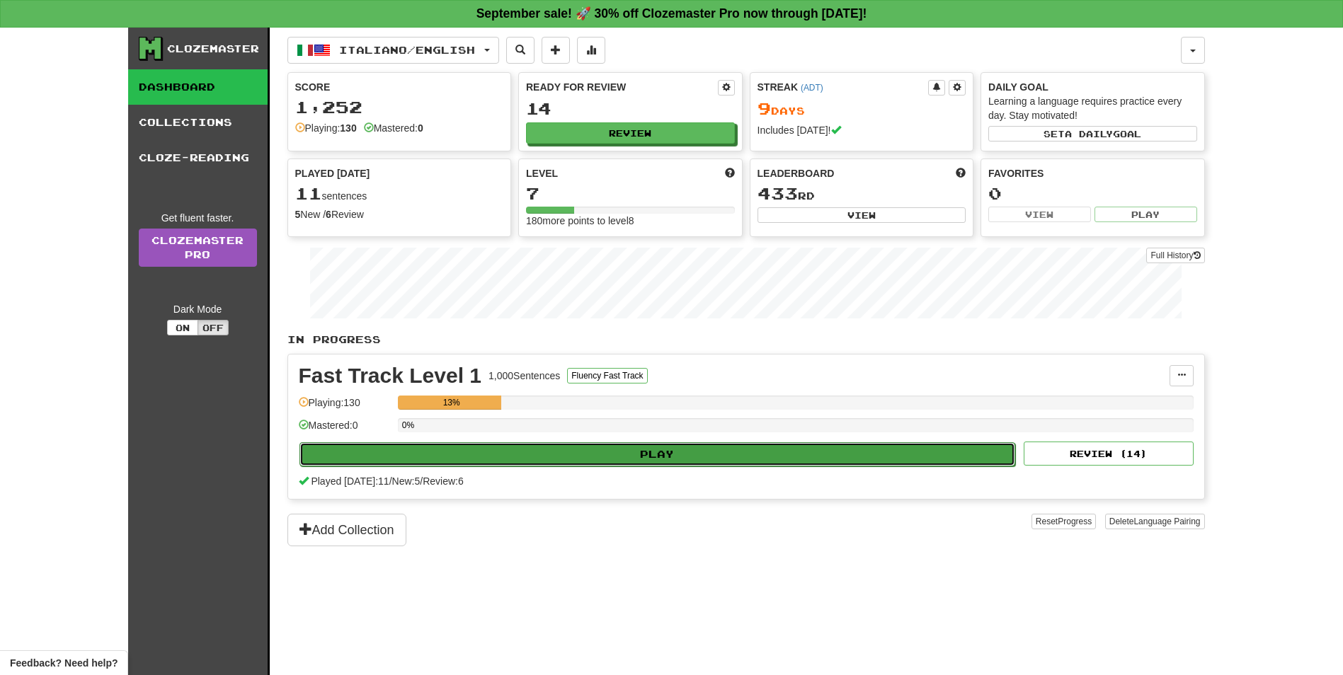
click at [688, 448] on button "Play" at bounding box center [657, 454] width 716 height 24
select select "**"
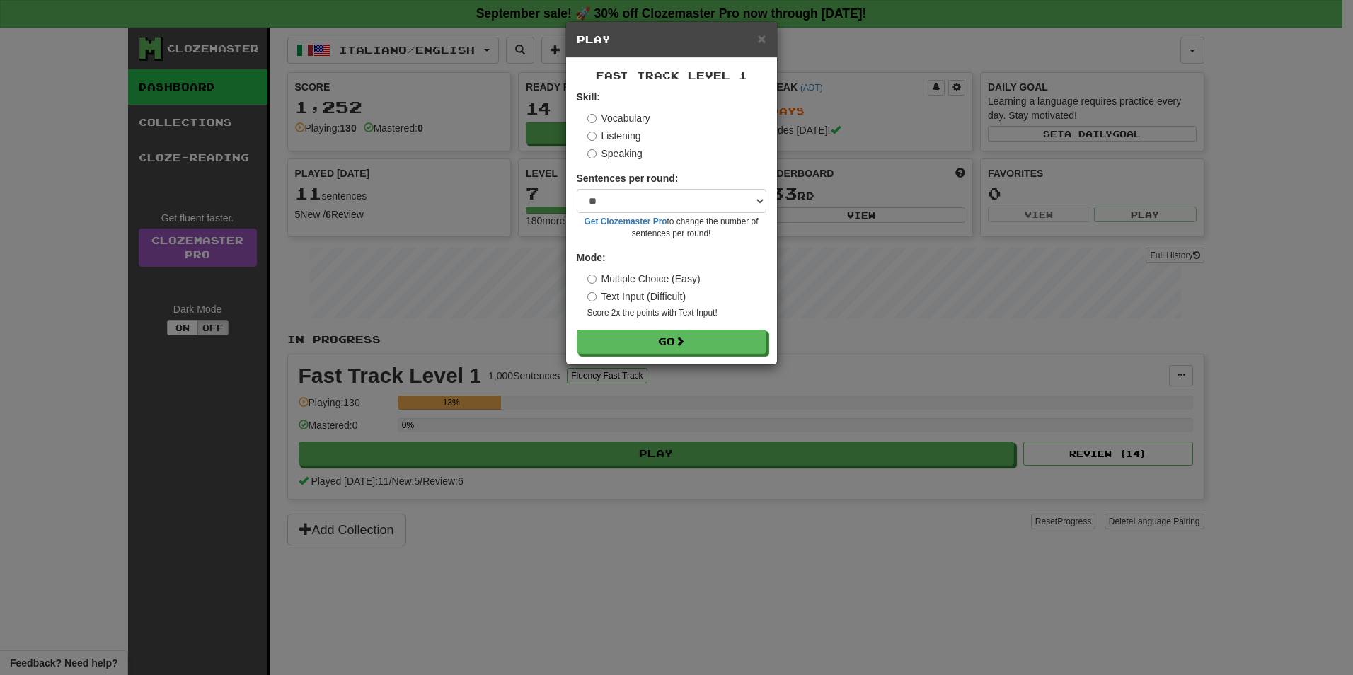
click at [634, 135] on label "Listening" at bounding box center [614, 136] width 54 height 14
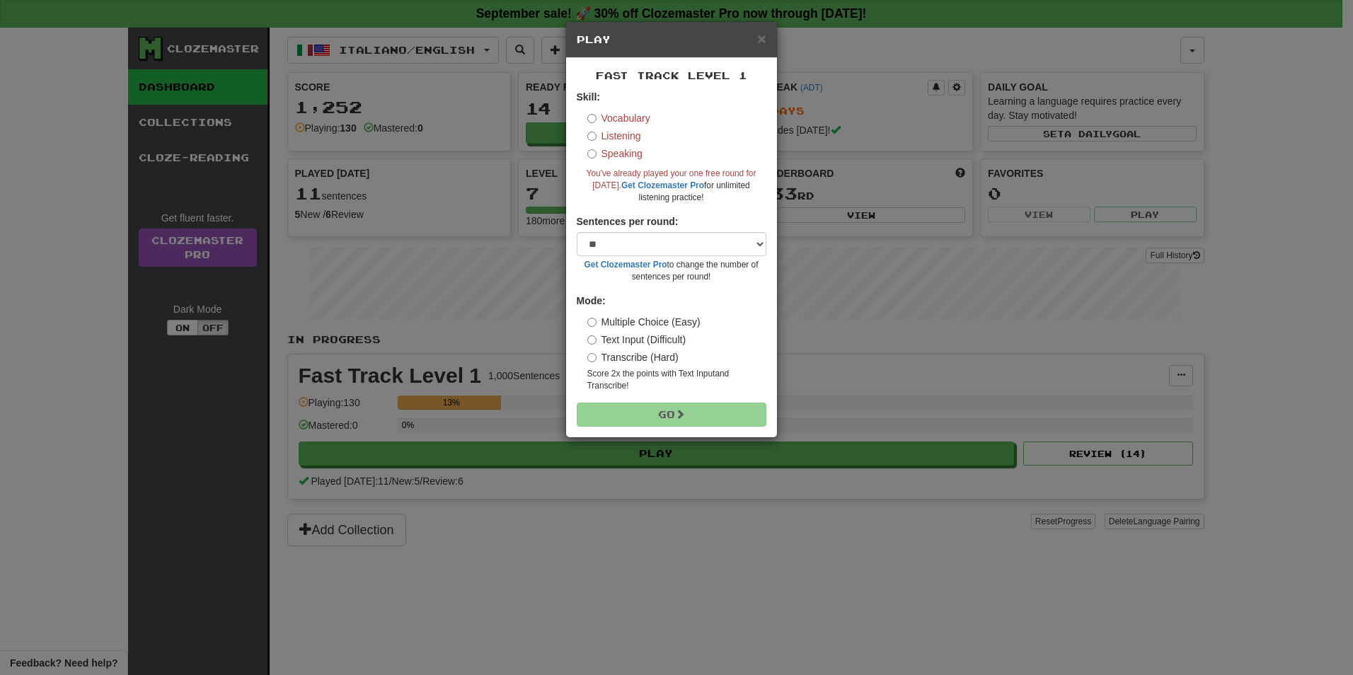
click at [625, 113] on label "Vocabulary" at bounding box center [618, 118] width 63 height 14
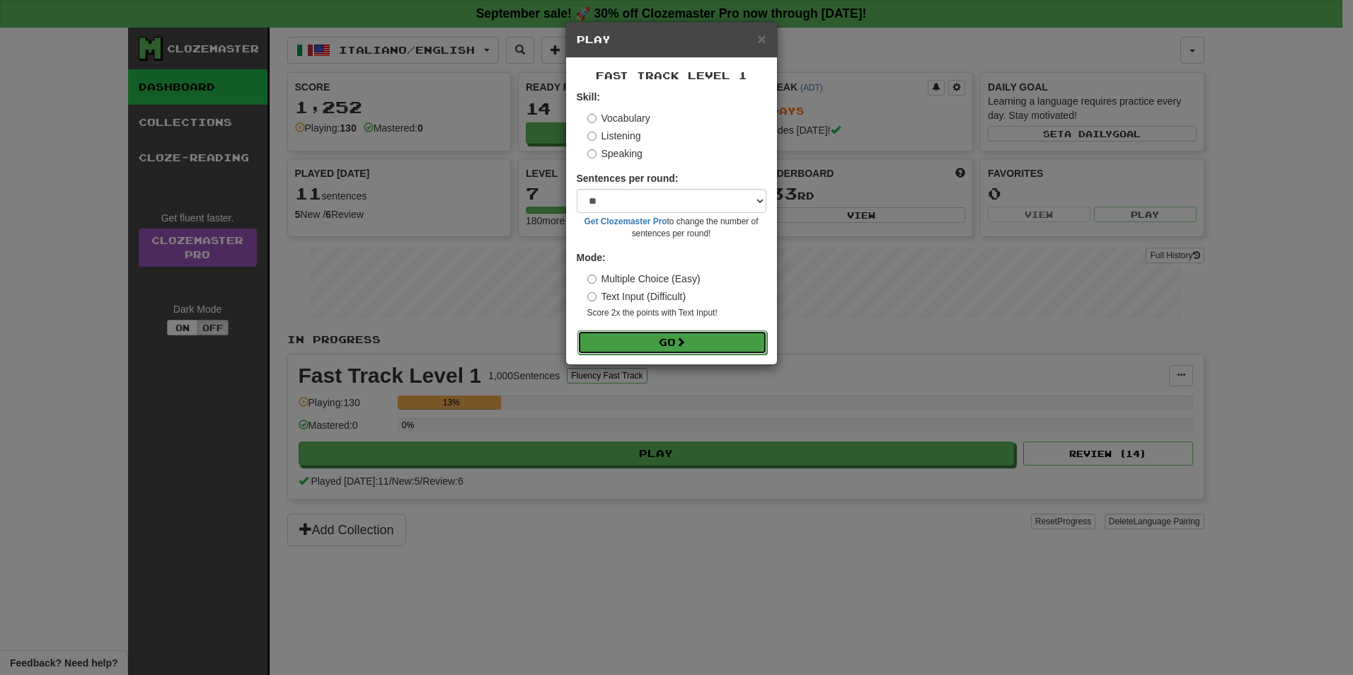
click at [663, 347] on button "Go" at bounding box center [673, 343] width 190 height 24
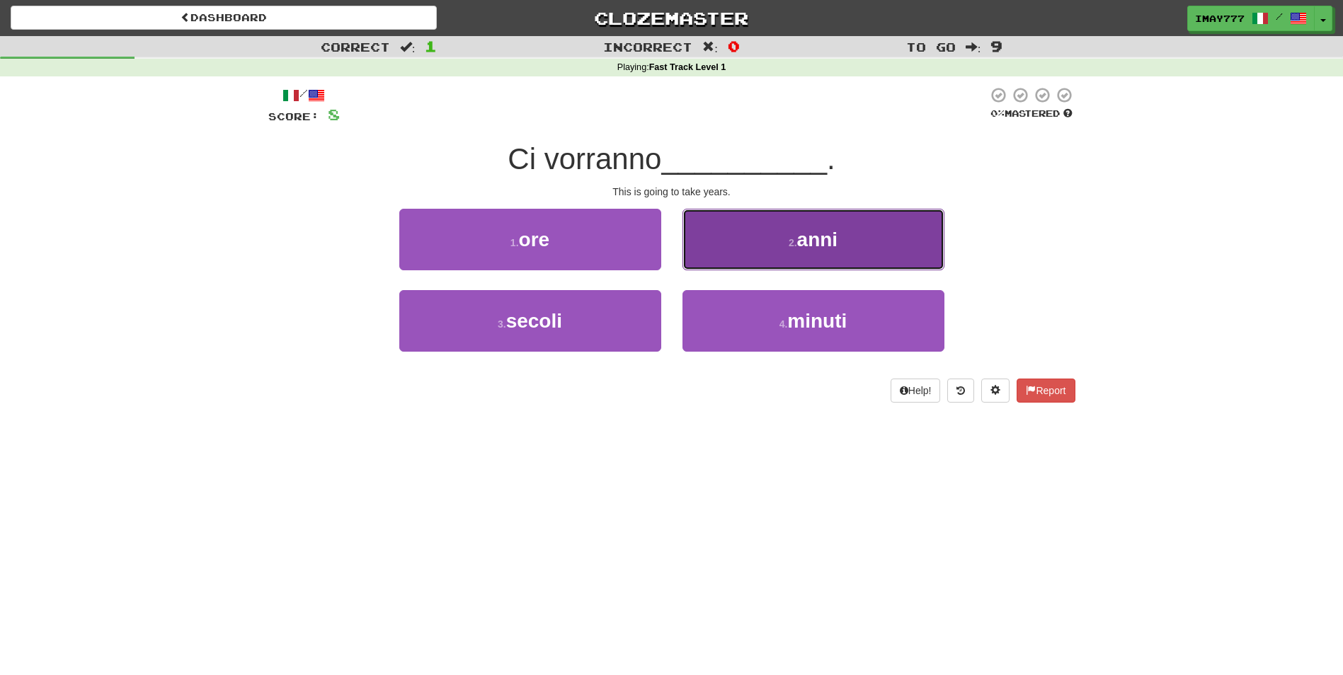
click at [870, 263] on button "2 . anni" at bounding box center [813, 240] width 262 height 62
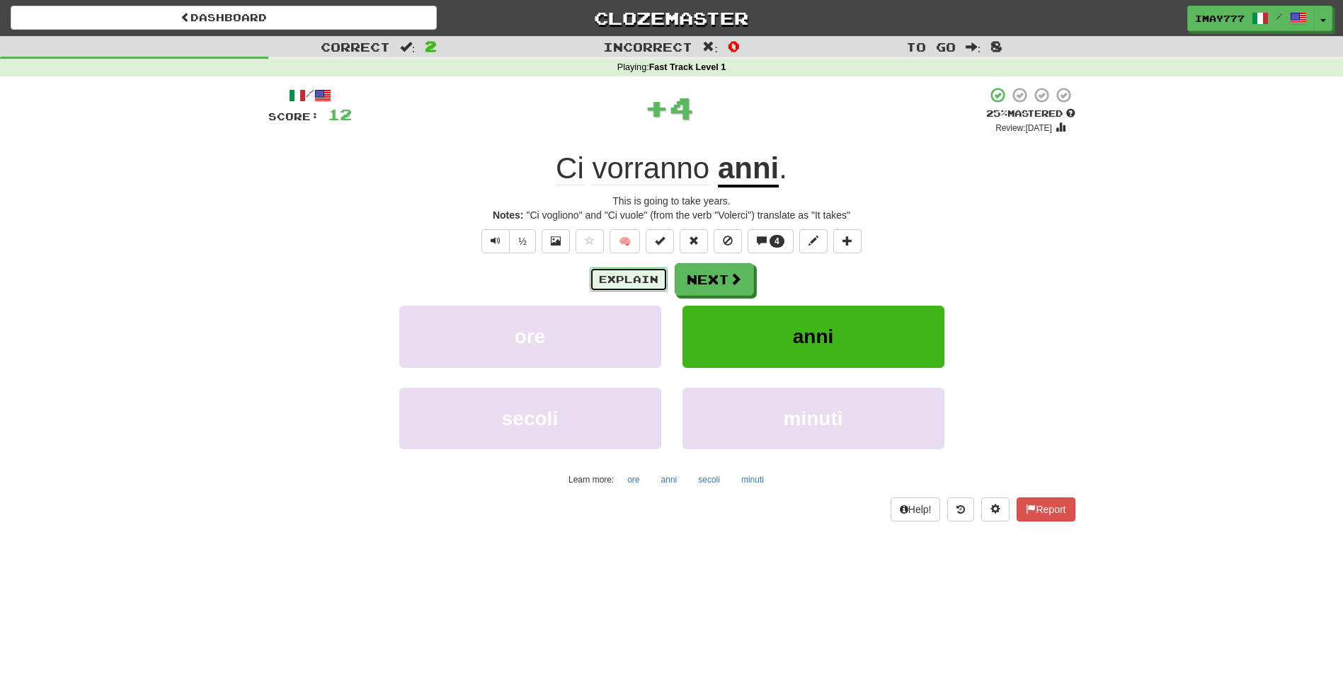
click at [637, 278] on button "Explain" at bounding box center [629, 280] width 78 height 24
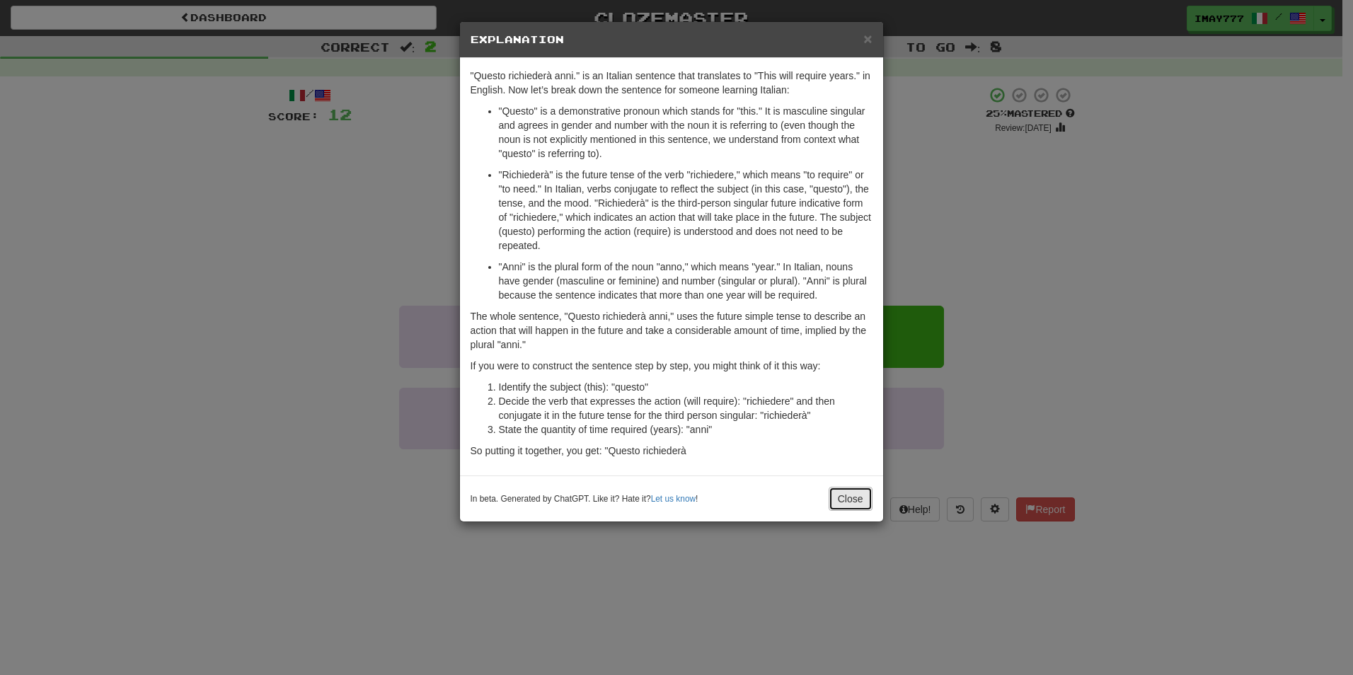
click at [867, 501] on button "Close" at bounding box center [851, 499] width 44 height 24
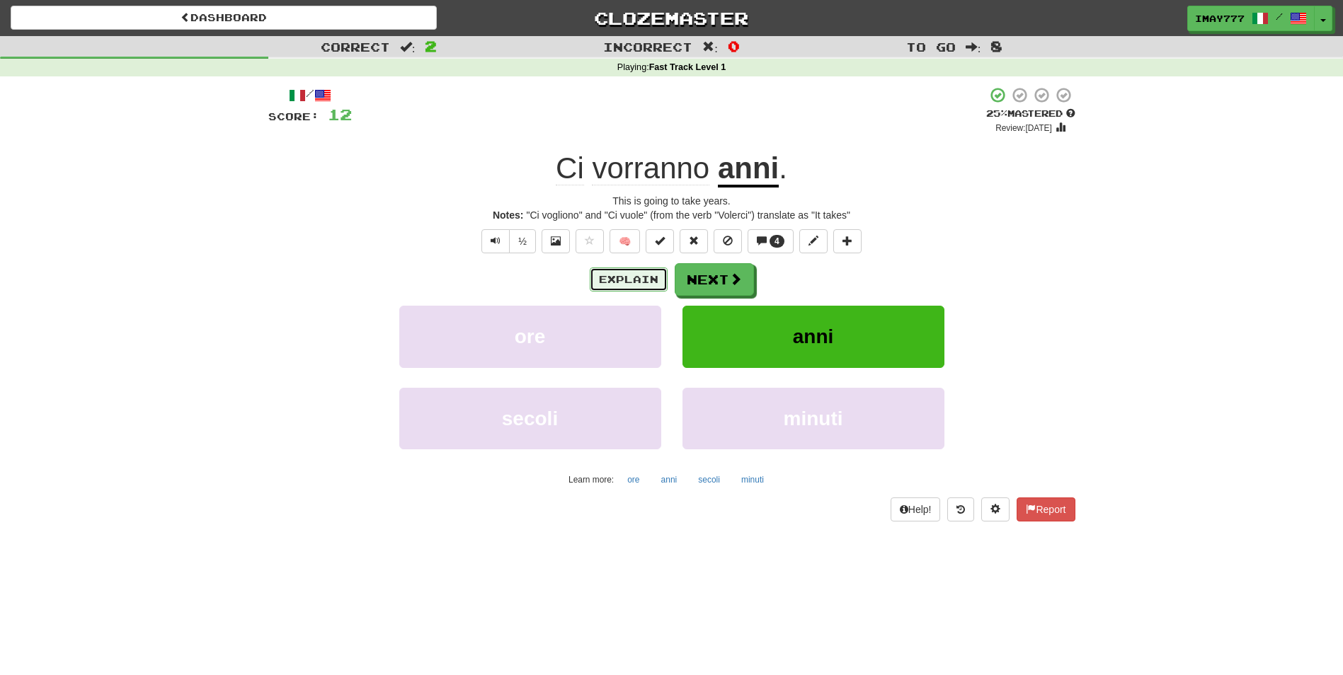
click at [626, 282] on button "Explain" at bounding box center [629, 280] width 78 height 24
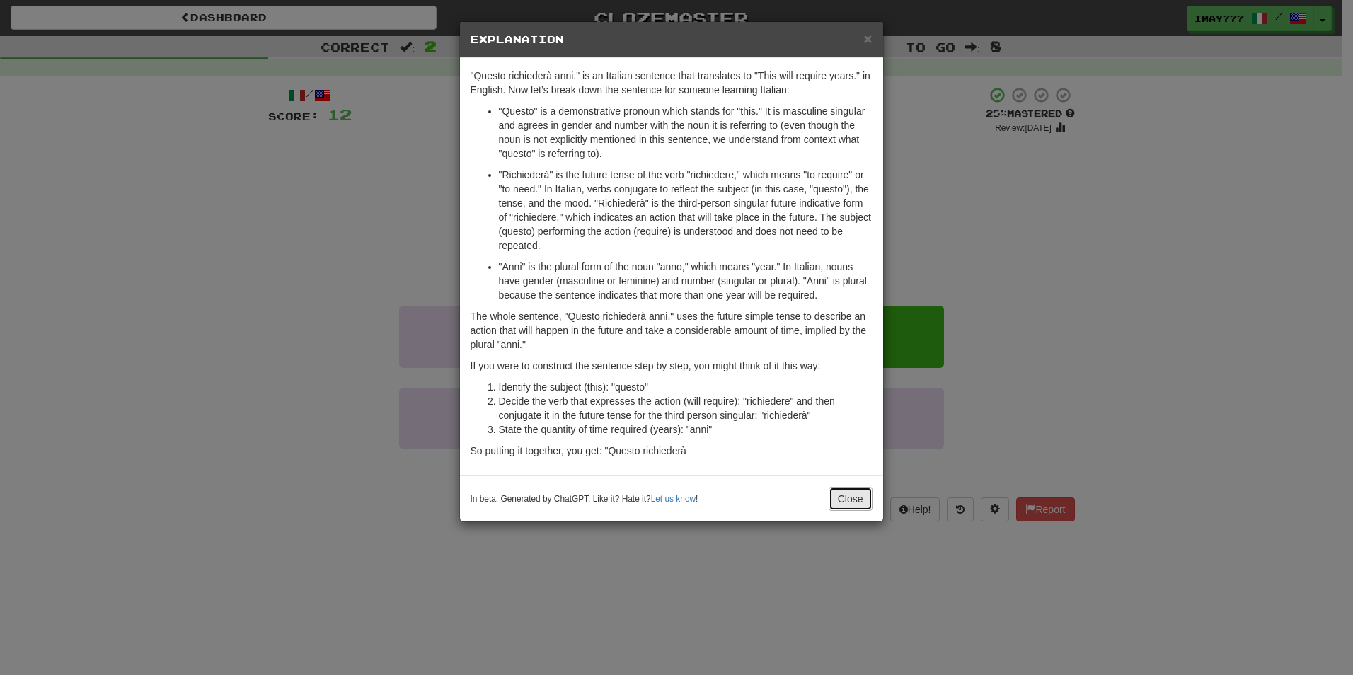
click at [855, 500] on button "Close" at bounding box center [851, 499] width 44 height 24
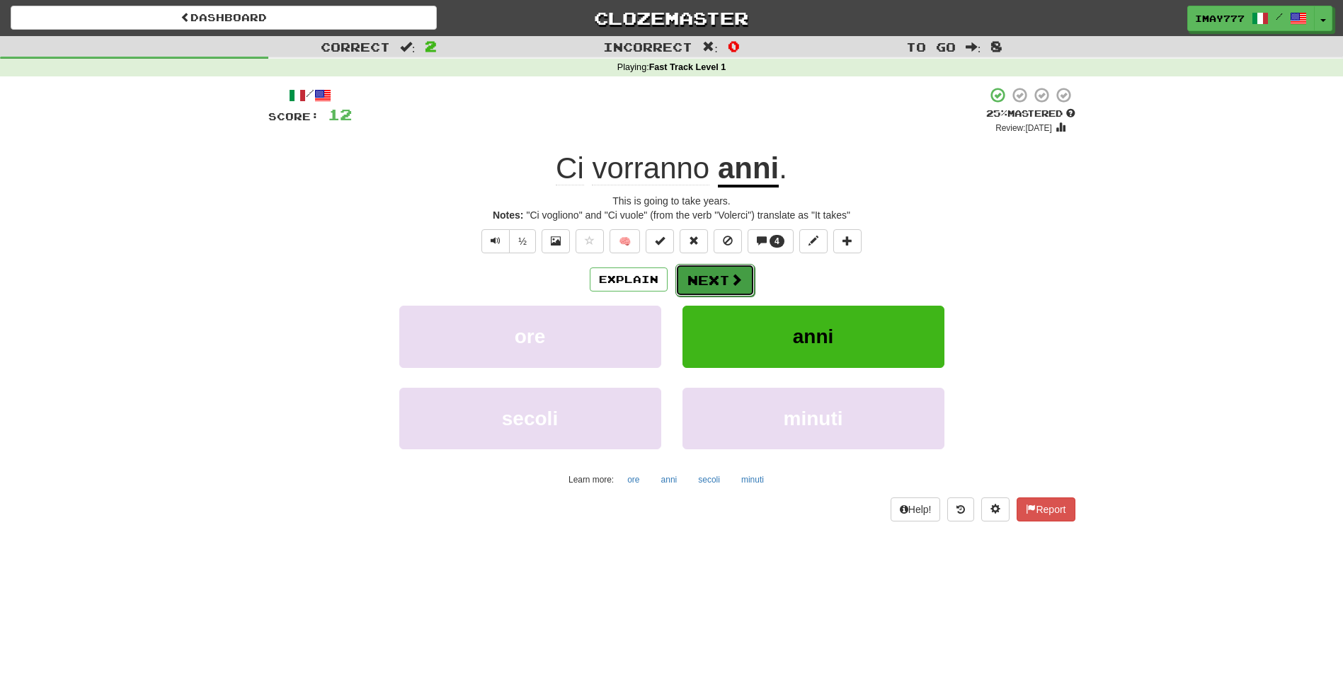
click at [722, 280] on button "Next" at bounding box center [714, 280] width 79 height 33
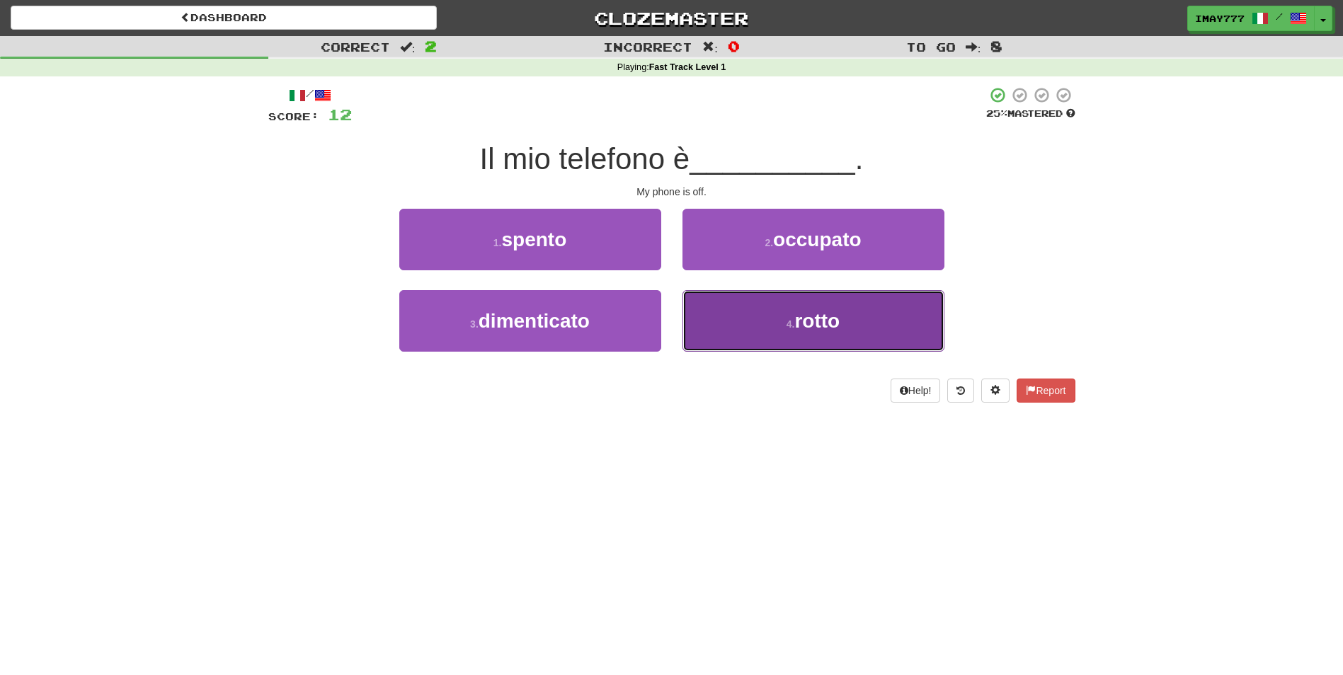
click at [887, 320] on button "4 . rotto" at bounding box center [813, 321] width 262 height 62
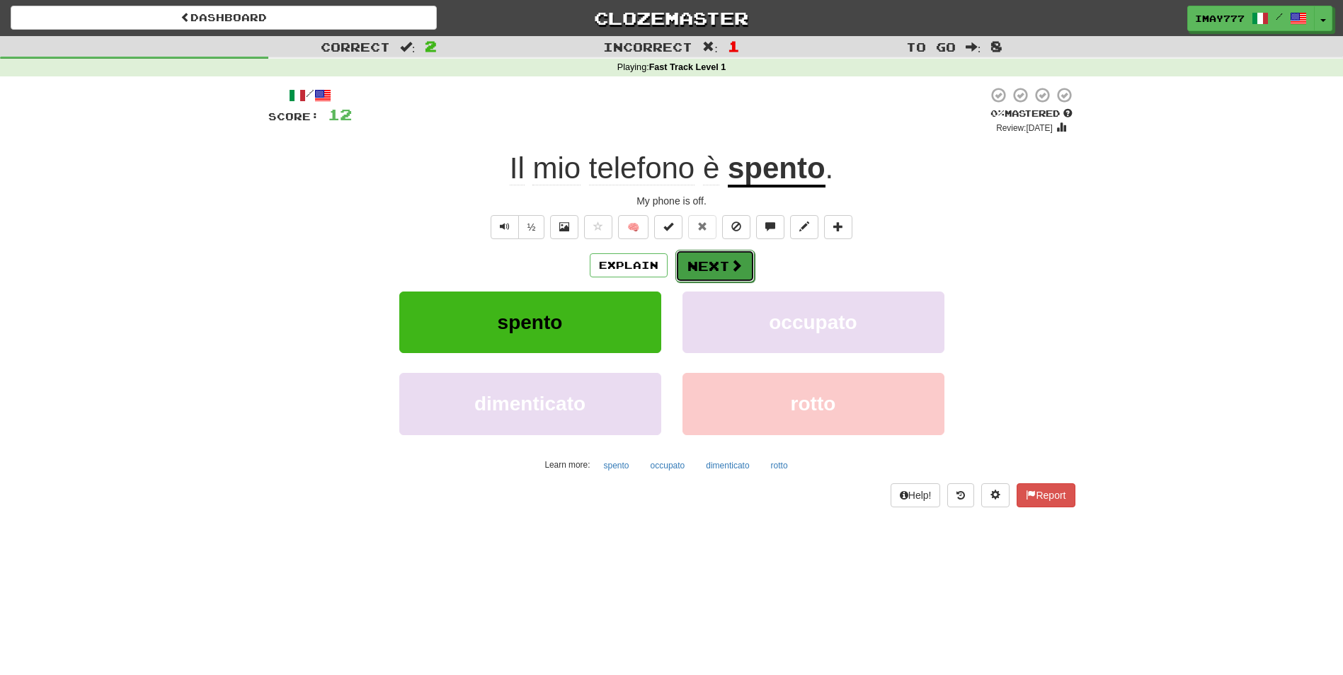
click at [714, 263] on button "Next" at bounding box center [714, 266] width 79 height 33
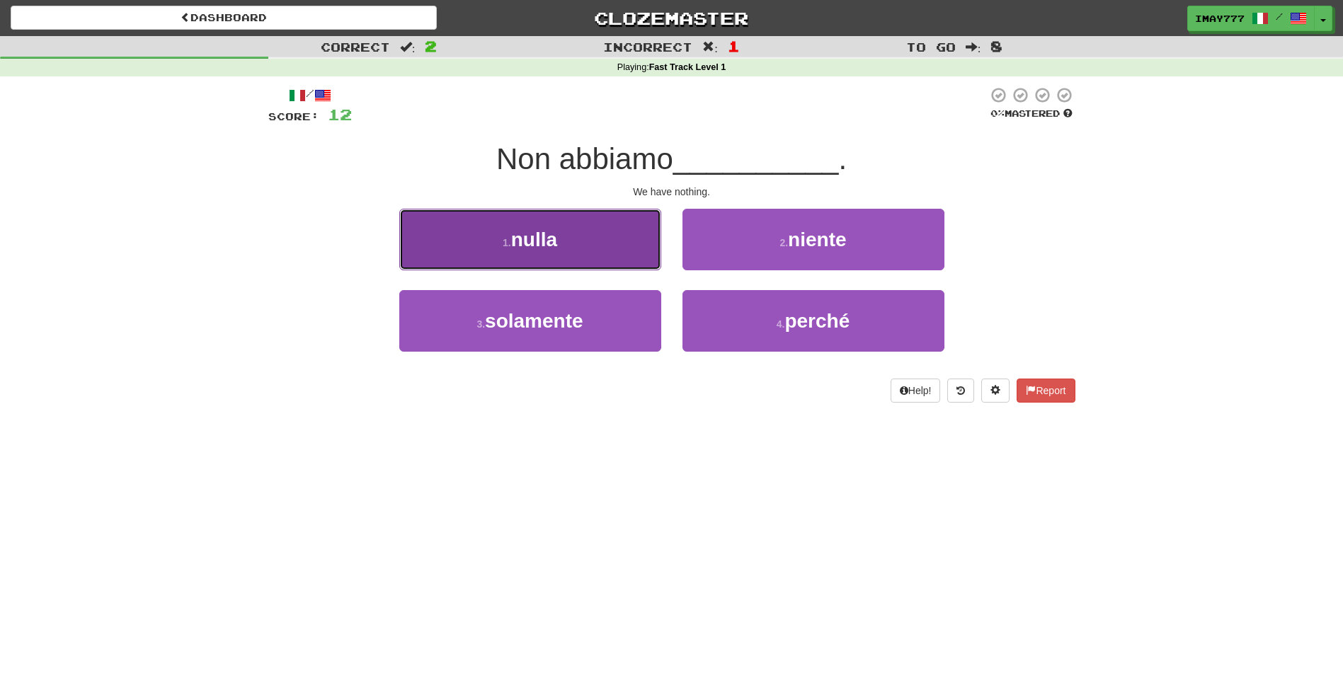
click at [574, 241] on button "1 . nulla" at bounding box center [530, 240] width 262 height 62
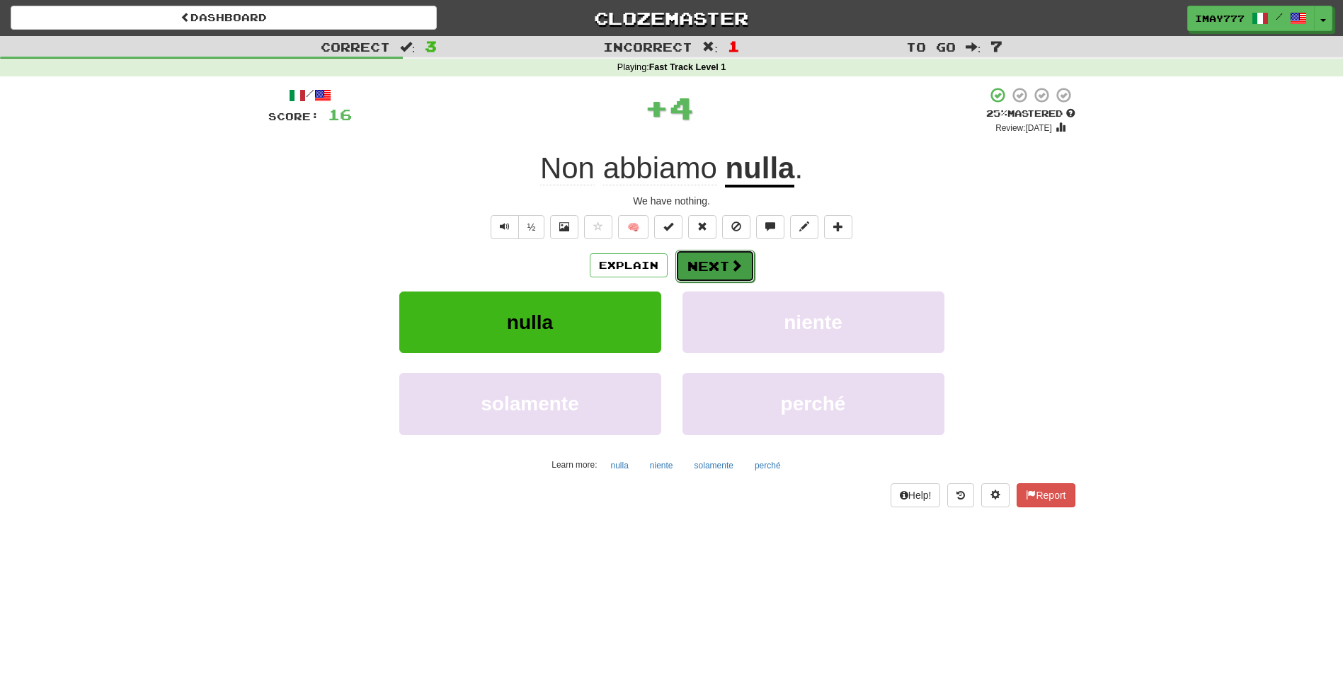
click at [709, 265] on button "Next" at bounding box center [714, 266] width 79 height 33
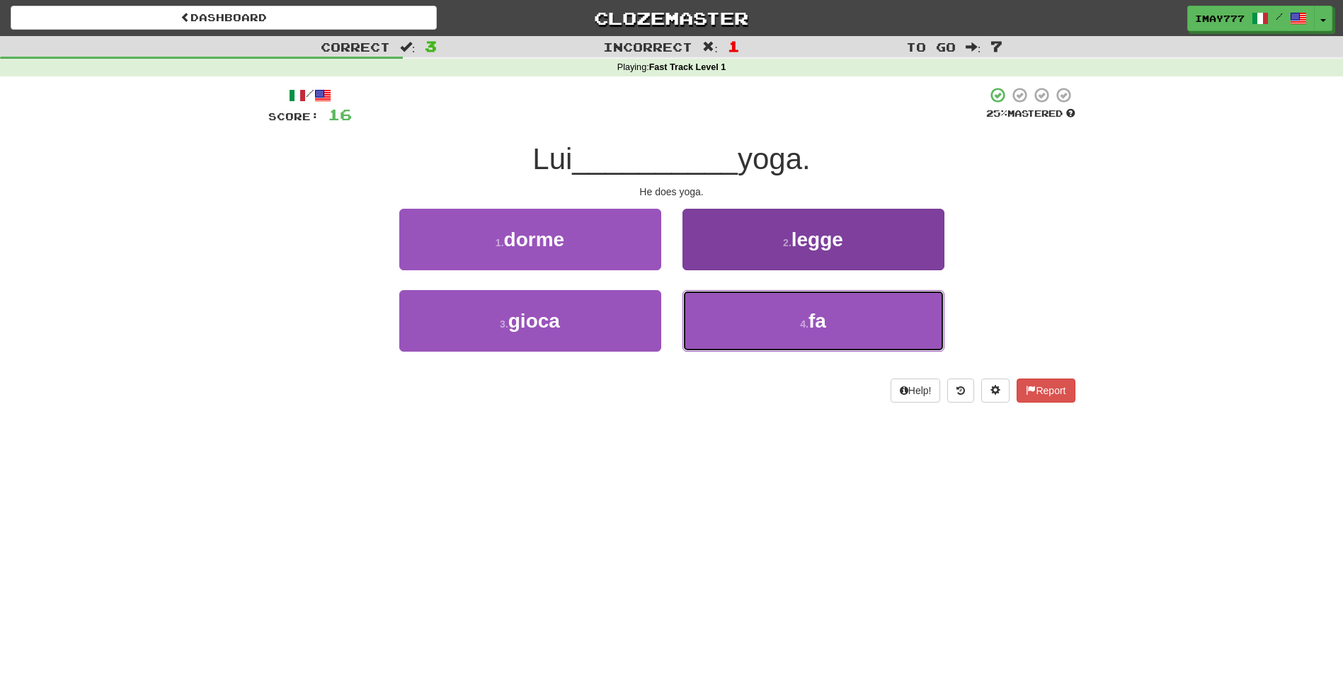
click at [796, 331] on button "4 . fa" at bounding box center [813, 321] width 262 height 62
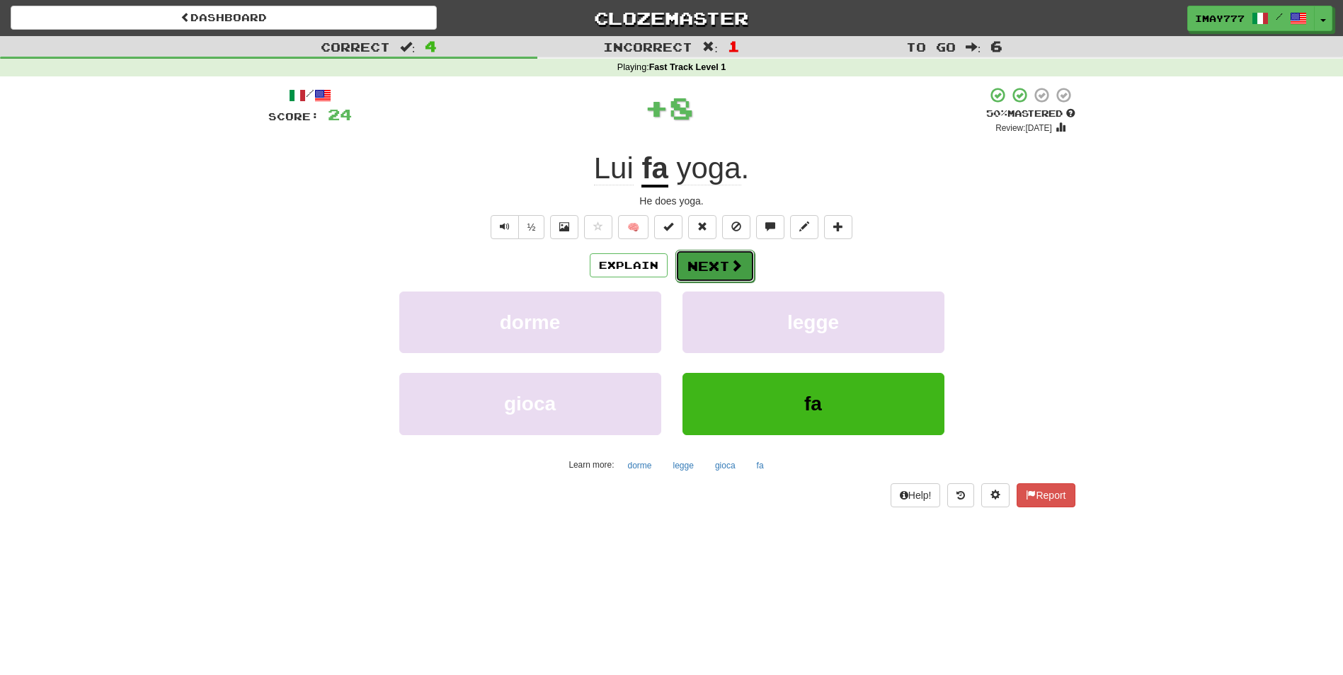
click at [714, 267] on button "Next" at bounding box center [714, 266] width 79 height 33
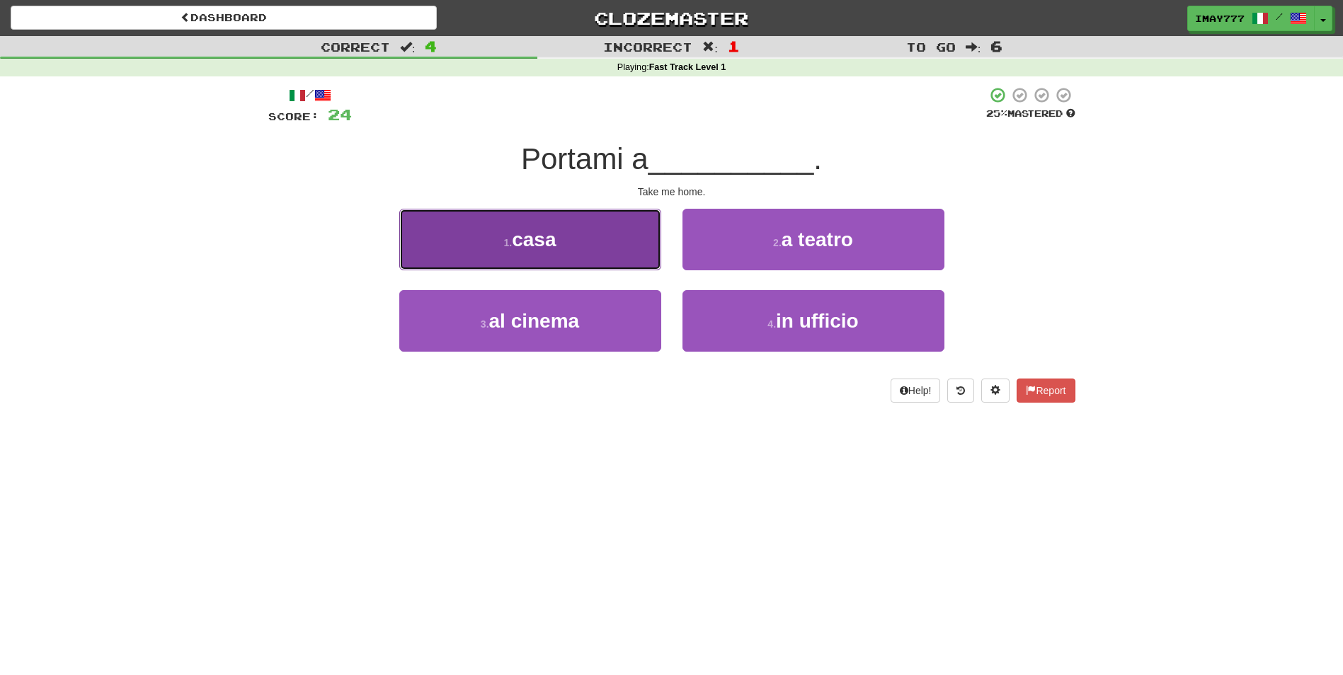
click at [563, 240] on button "1 . casa" at bounding box center [530, 240] width 262 height 62
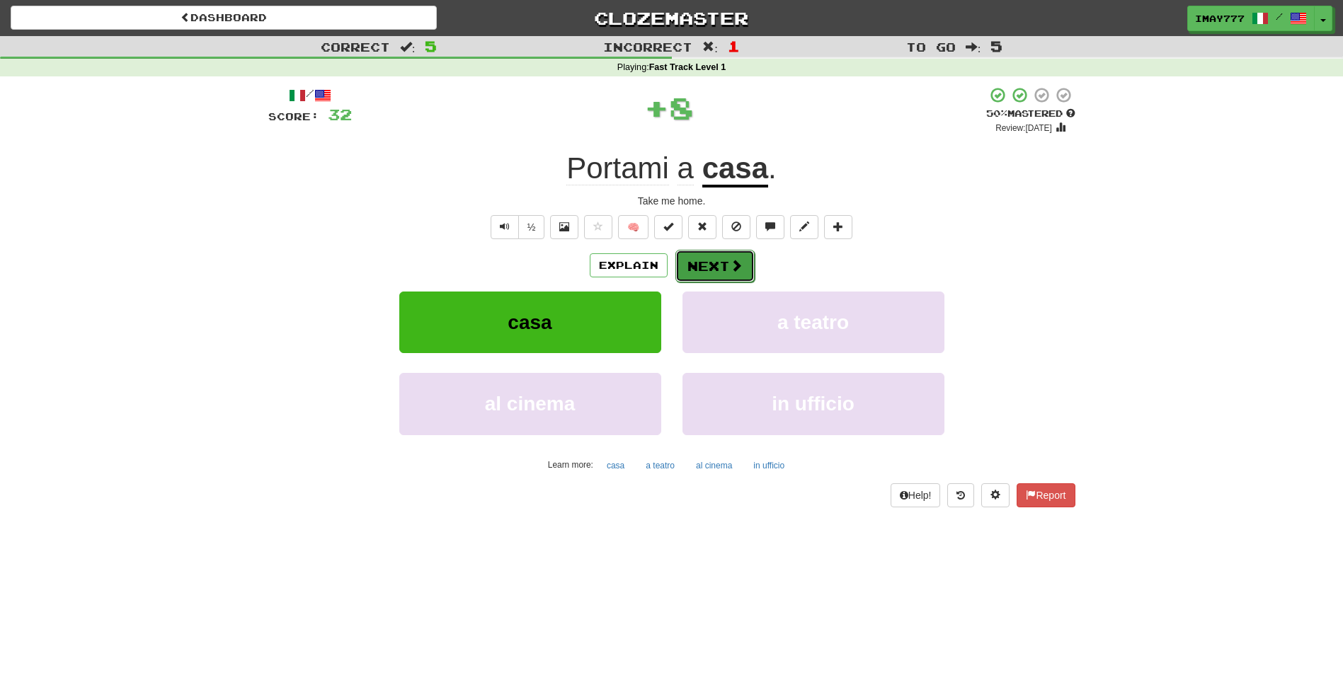
click at [723, 263] on button "Next" at bounding box center [714, 266] width 79 height 33
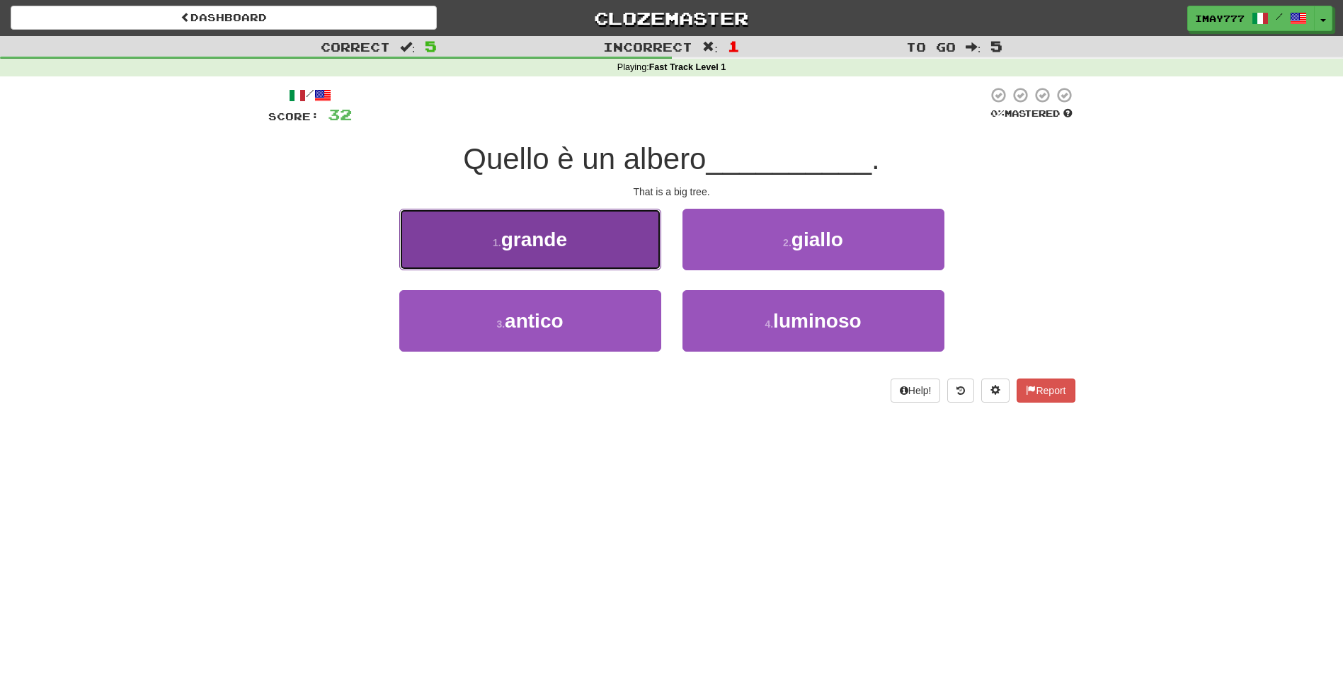
click at [551, 233] on span "grande" at bounding box center [534, 240] width 66 height 22
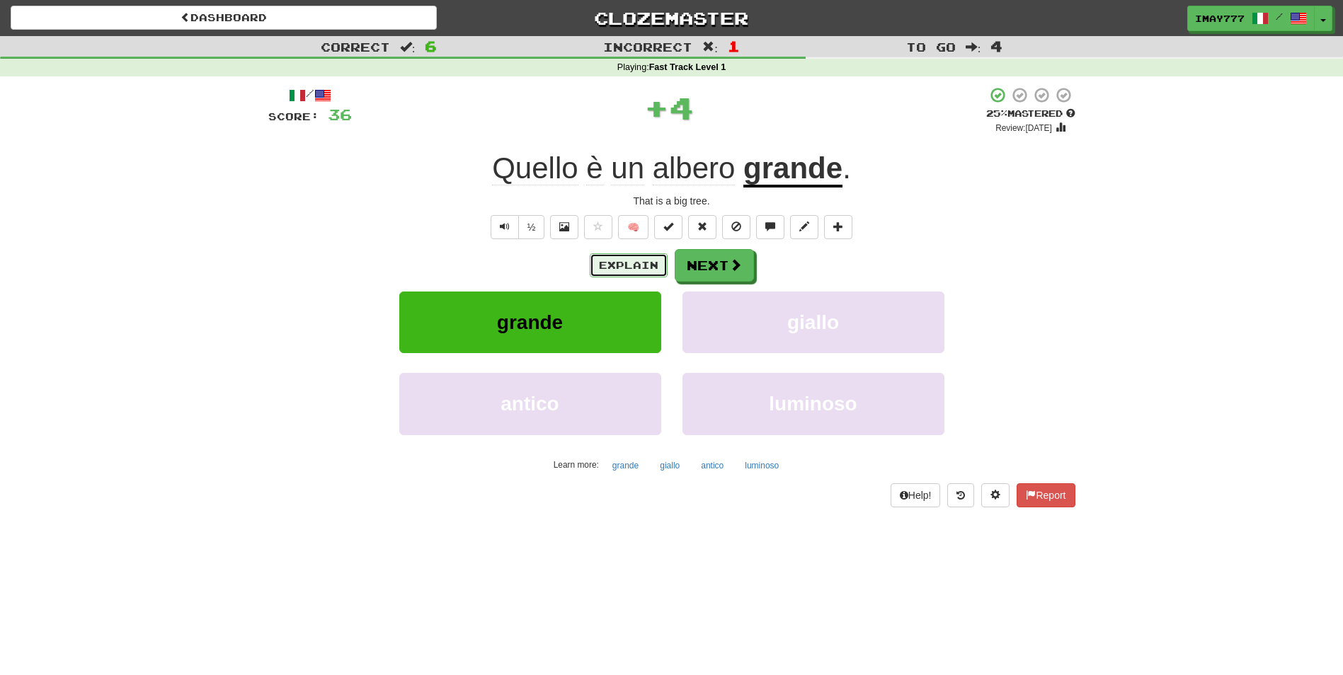
click at [633, 266] on button "Explain" at bounding box center [629, 265] width 78 height 24
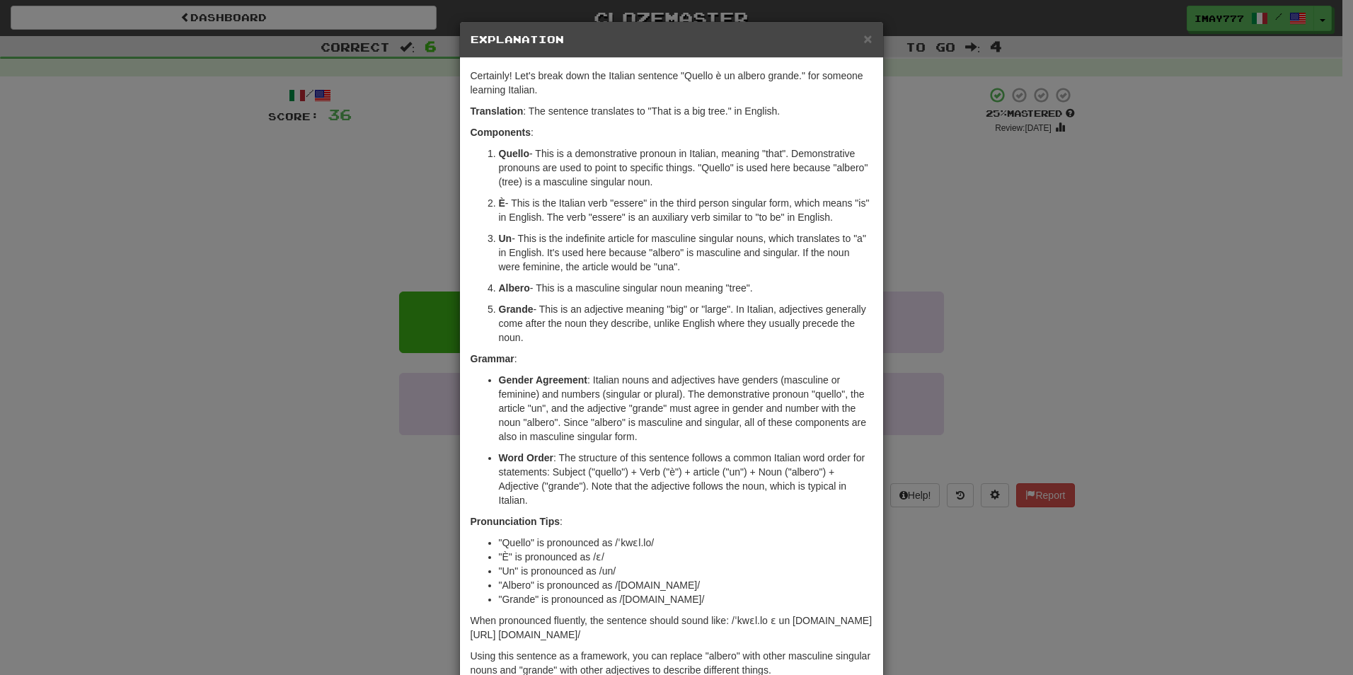
click at [982, 265] on div "× Explanation Certainly! Let's break down the Italian sentence "Quello è un alb…" at bounding box center [676, 337] width 1353 height 675
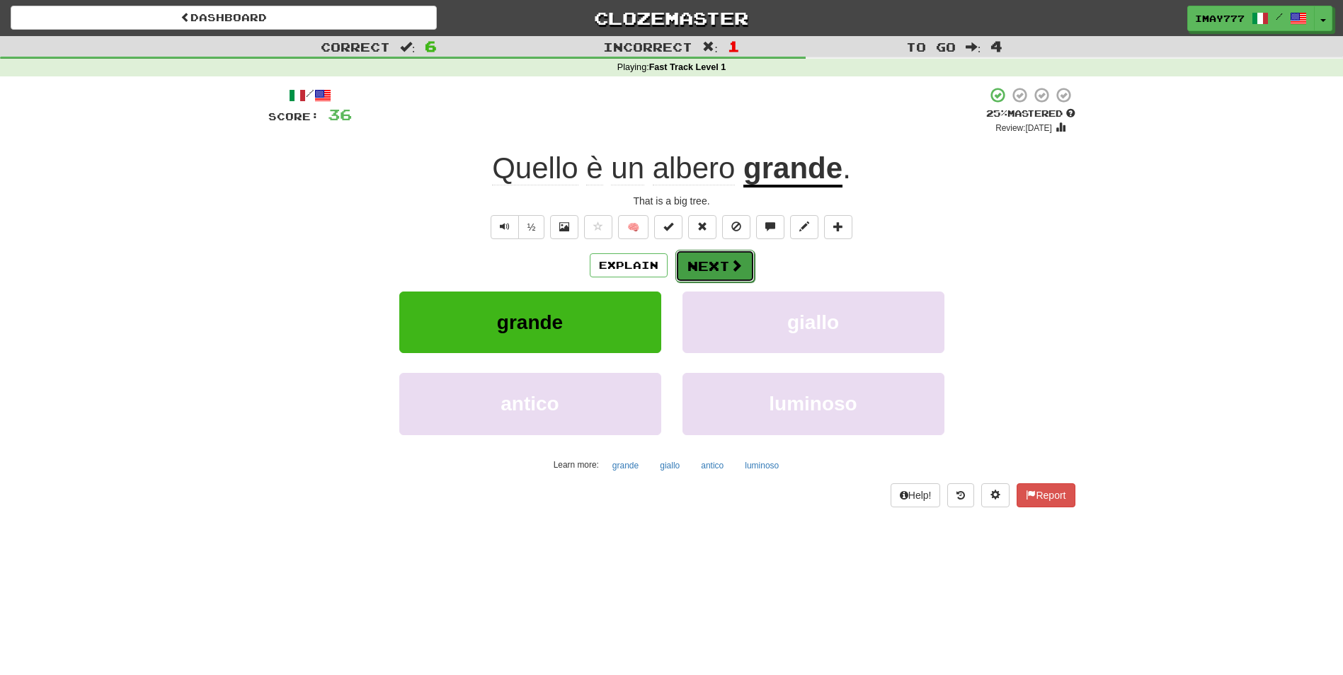
click at [711, 264] on button "Next" at bounding box center [714, 266] width 79 height 33
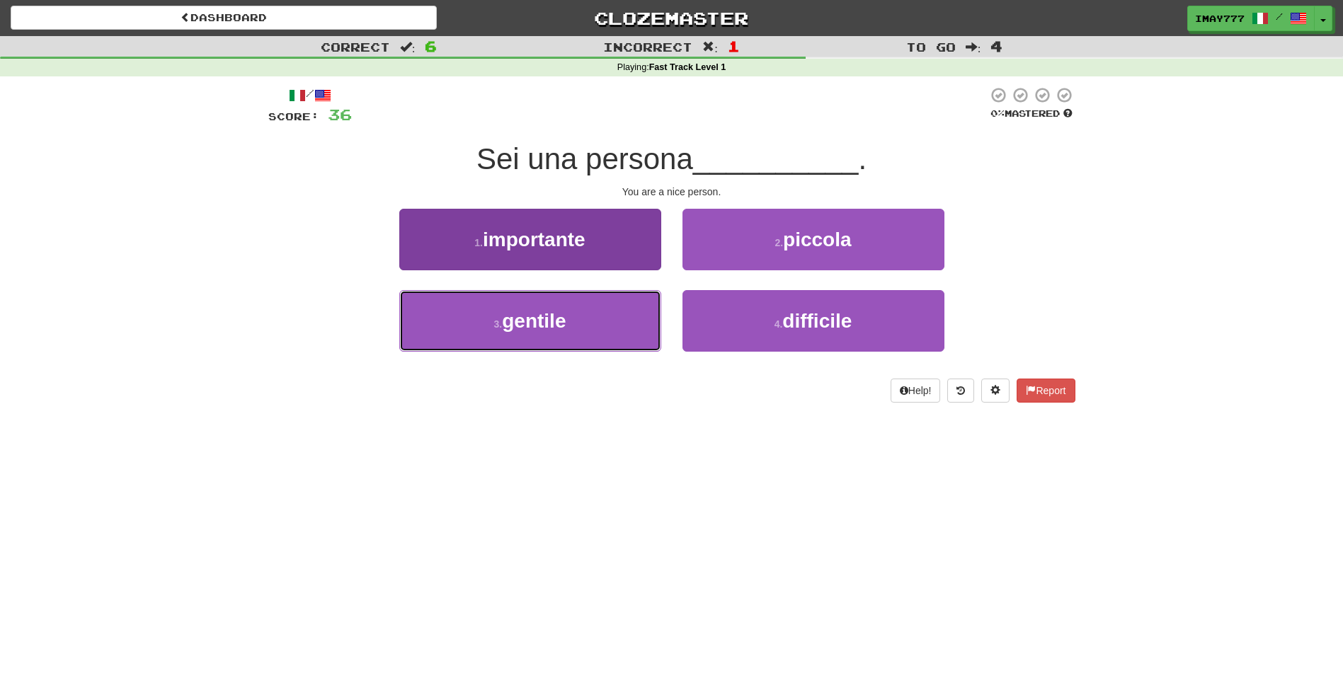
click at [589, 323] on button "3 . gentile" at bounding box center [530, 321] width 262 height 62
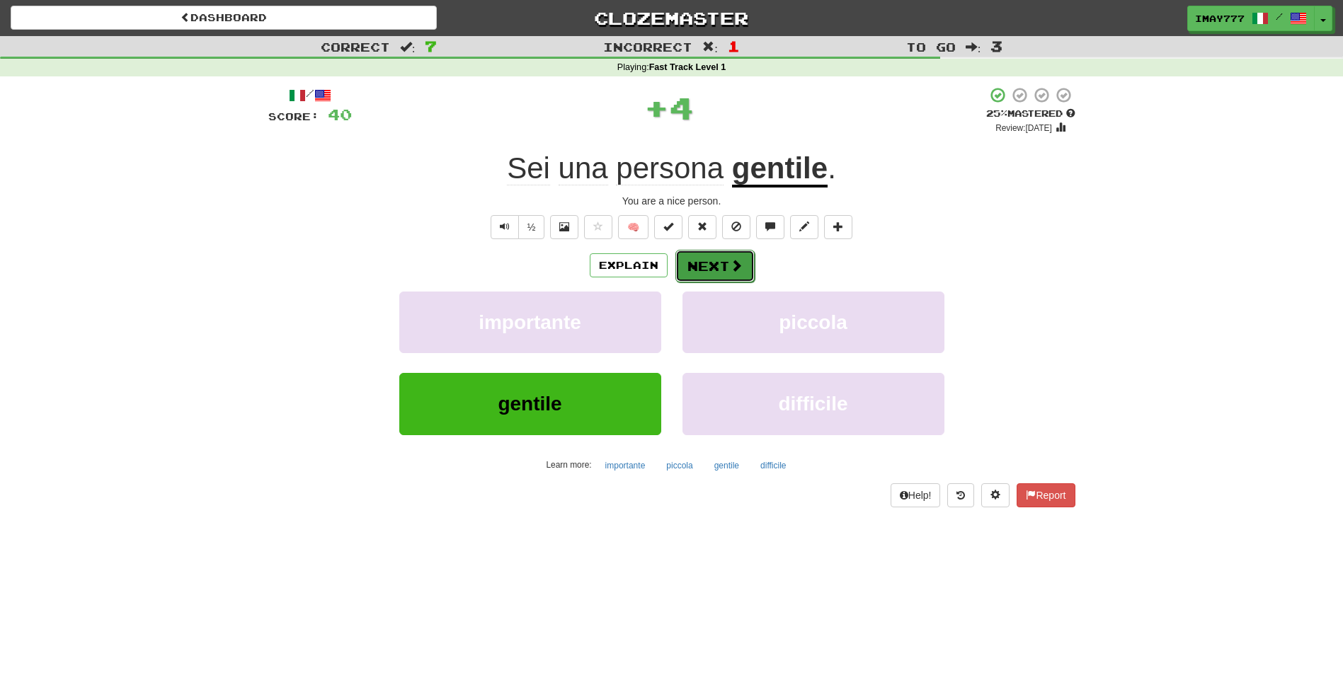
click at [730, 259] on span at bounding box center [736, 265] width 13 height 13
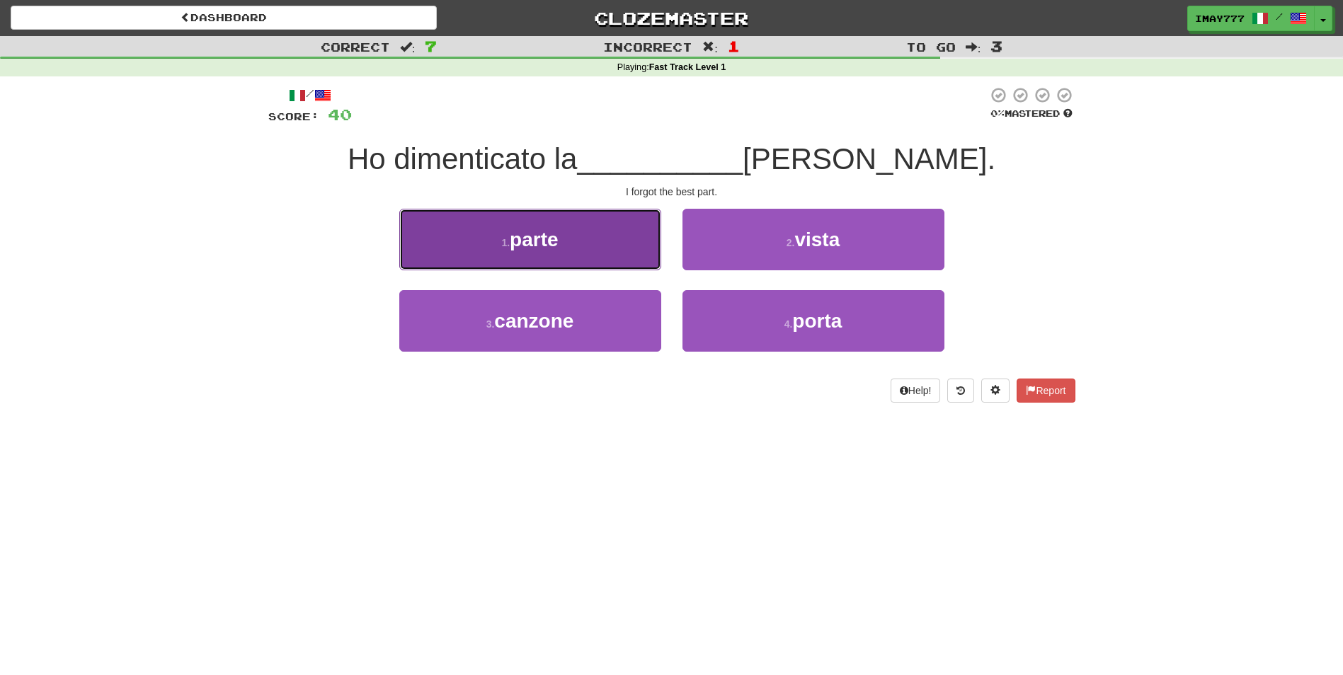
click at [592, 247] on button "1 . parte" at bounding box center [530, 240] width 262 height 62
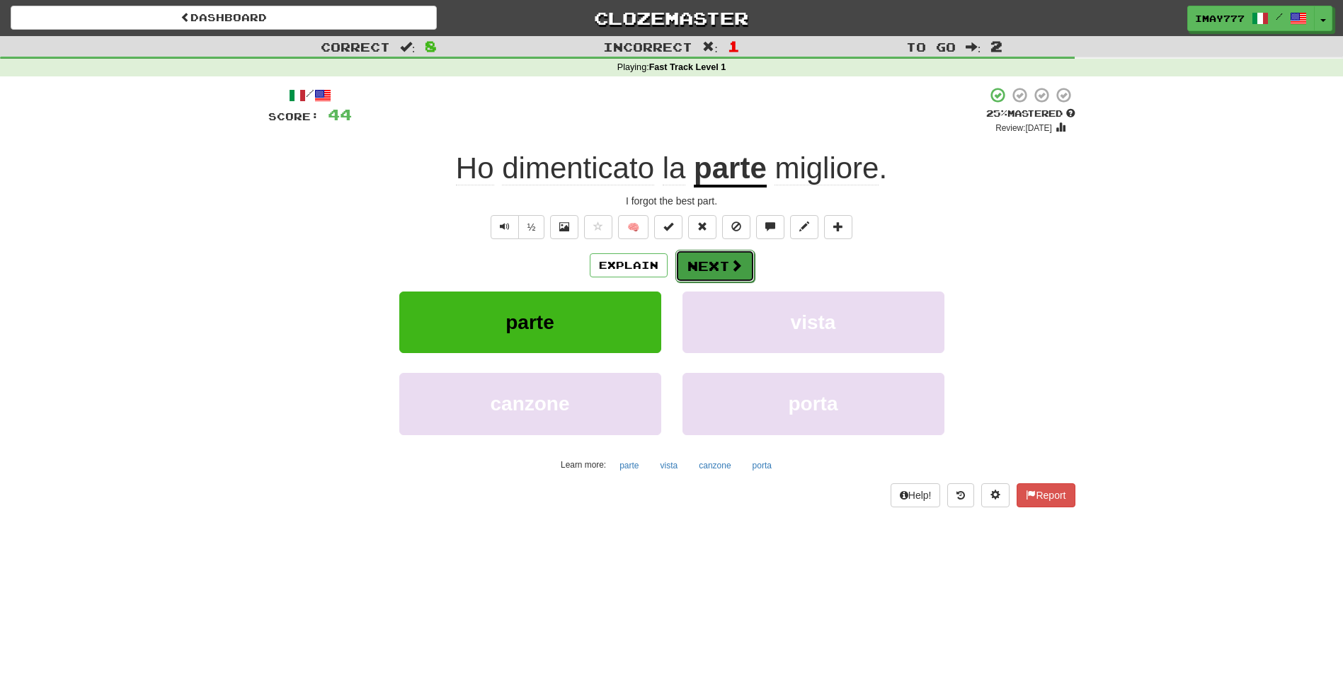
click at [740, 268] on span at bounding box center [736, 265] width 13 height 13
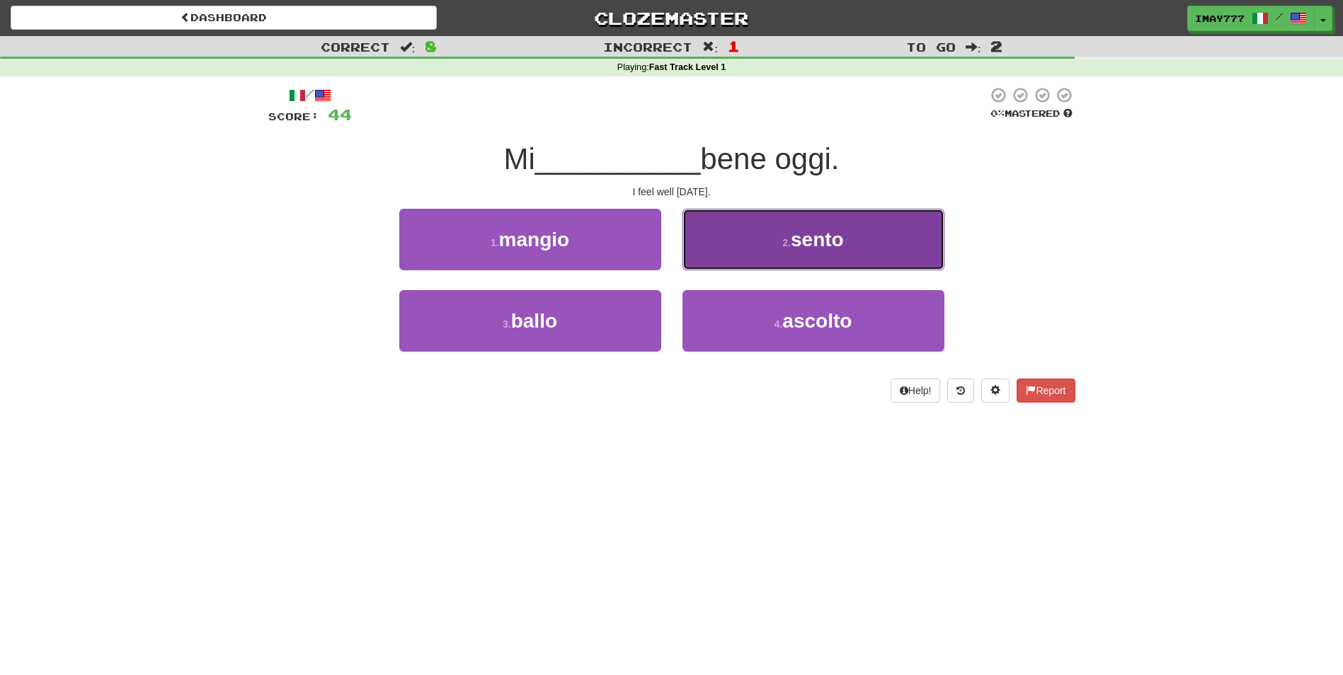
click at [848, 249] on button "2 . sento" at bounding box center [813, 240] width 262 height 62
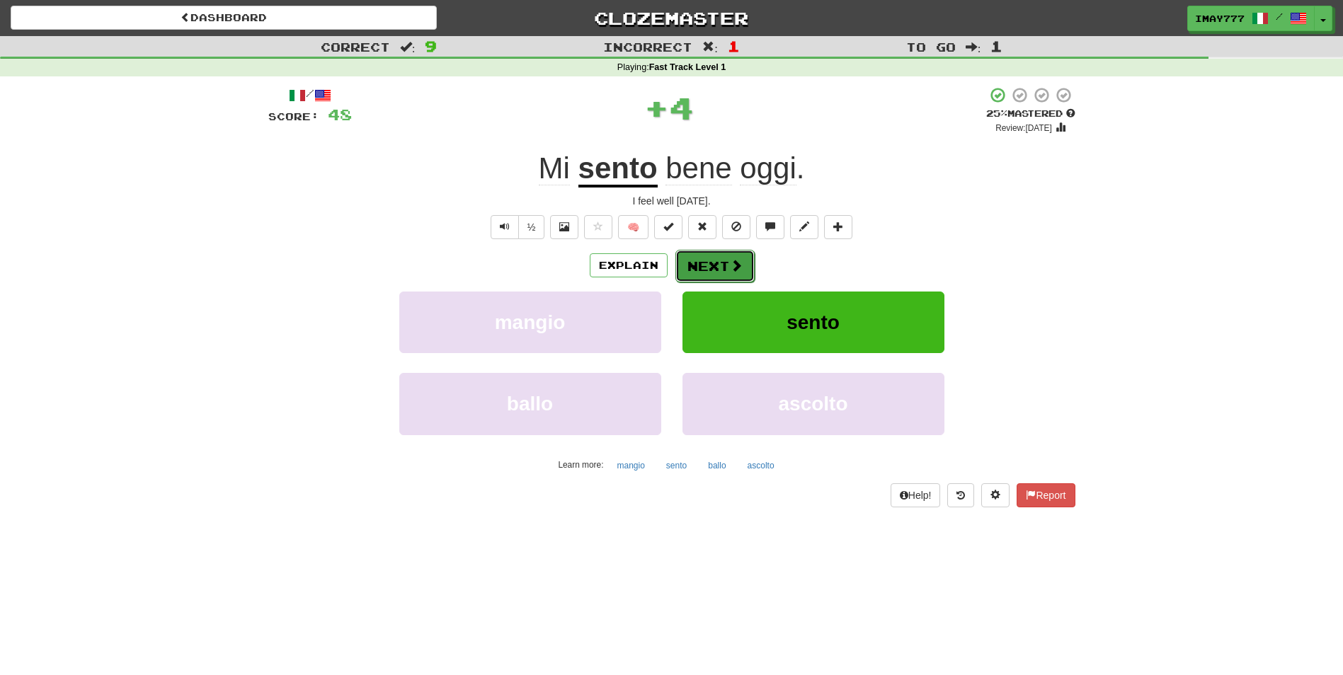
click at [735, 265] on span at bounding box center [736, 265] width 13 height 13
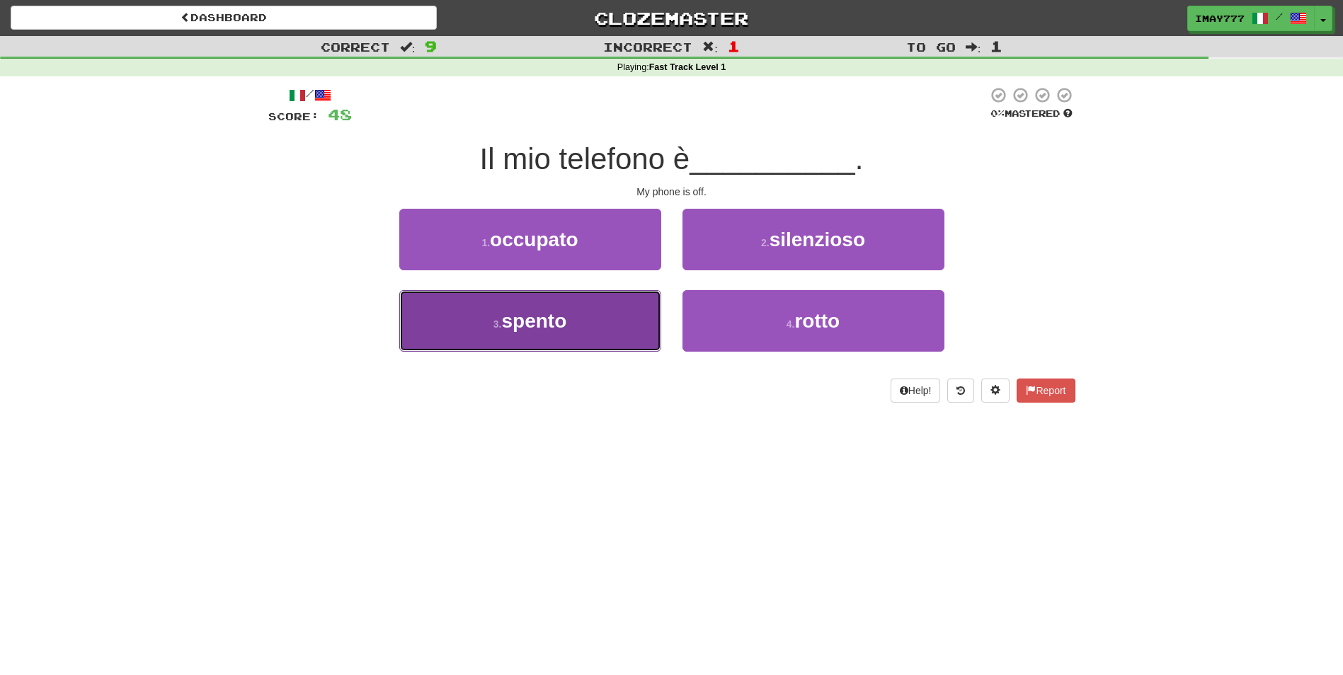
click at [568, 333] on button "3 . spento" at bounding box center [530, 321] width 262 height 62
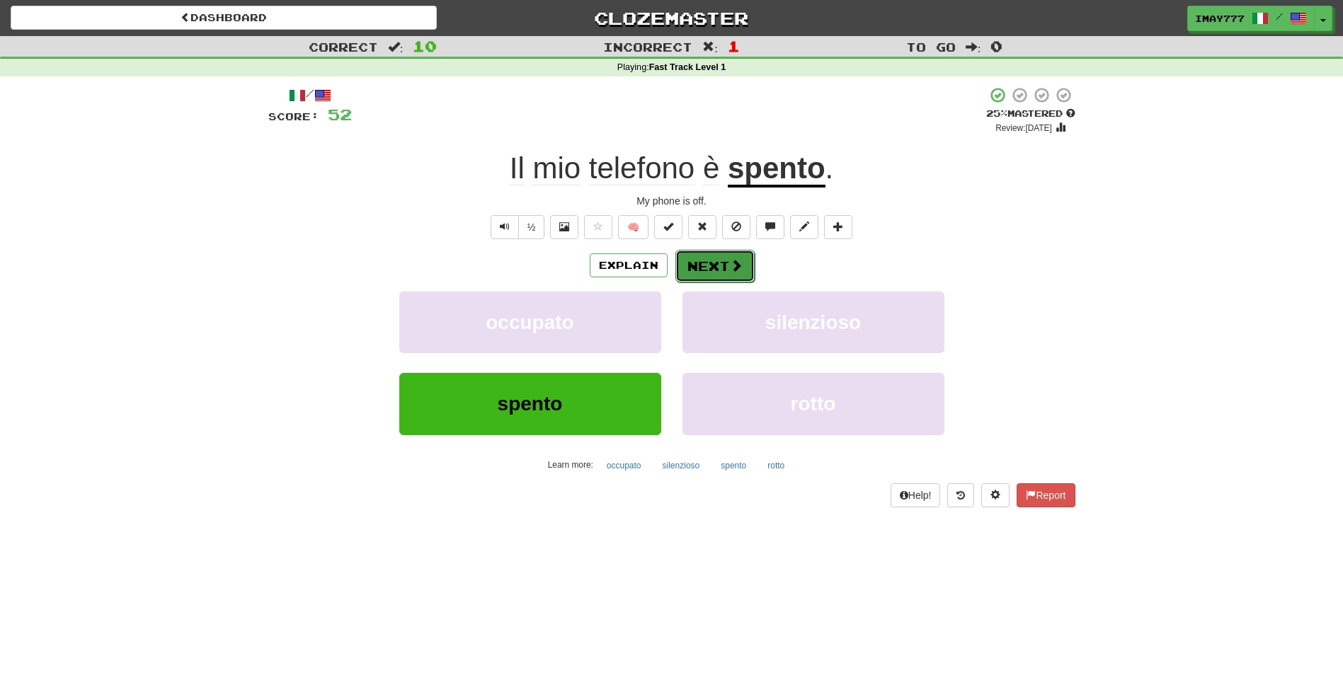
click at [723, 255] on button "Next" at bounding box center [714, 266] width 79 height 33
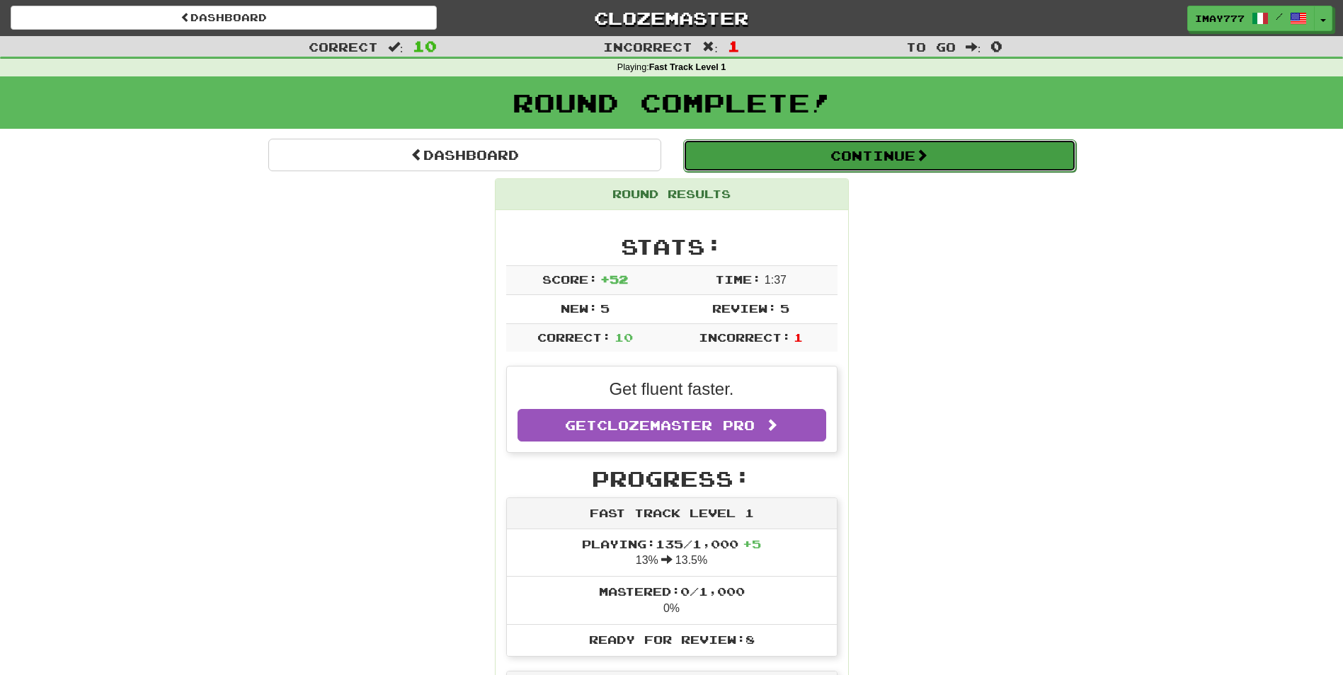
click at [863, 161] on button "Continue" at bounding box center [879, 155] width 393 height 33
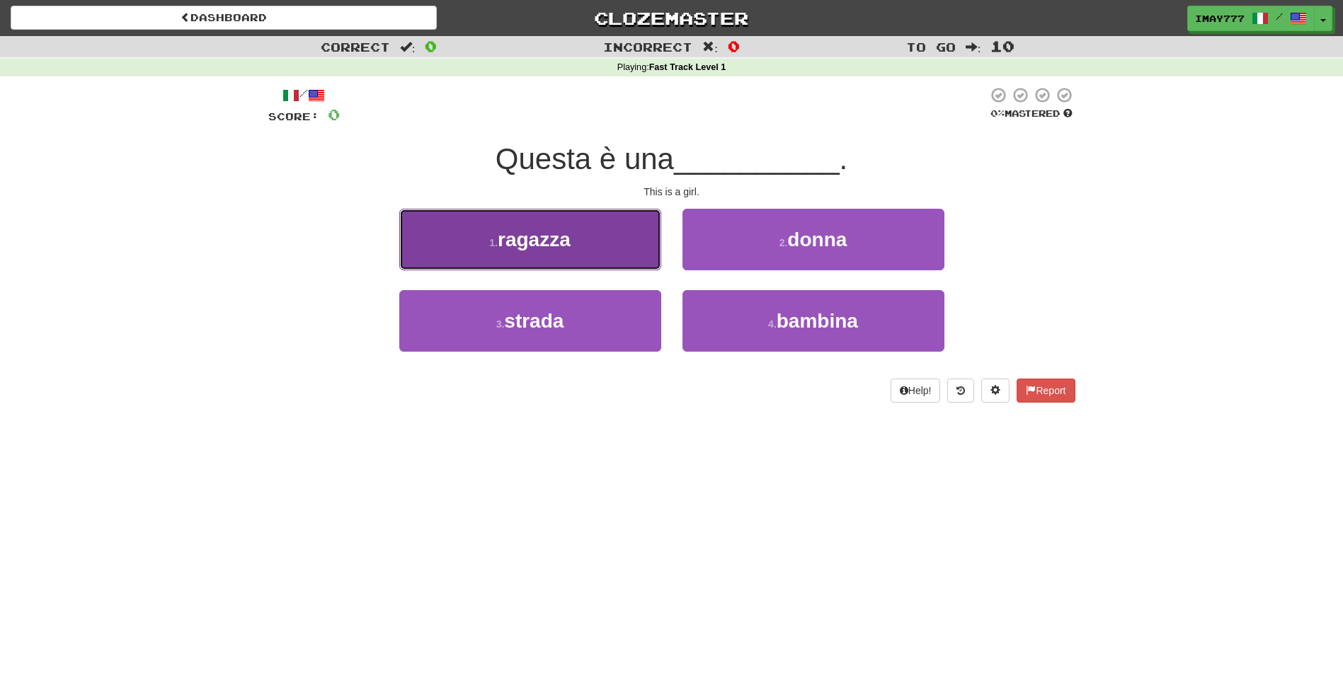
click at [565, 236] on span "ragazza" at bounding box center [534, 240] width 73 height 22
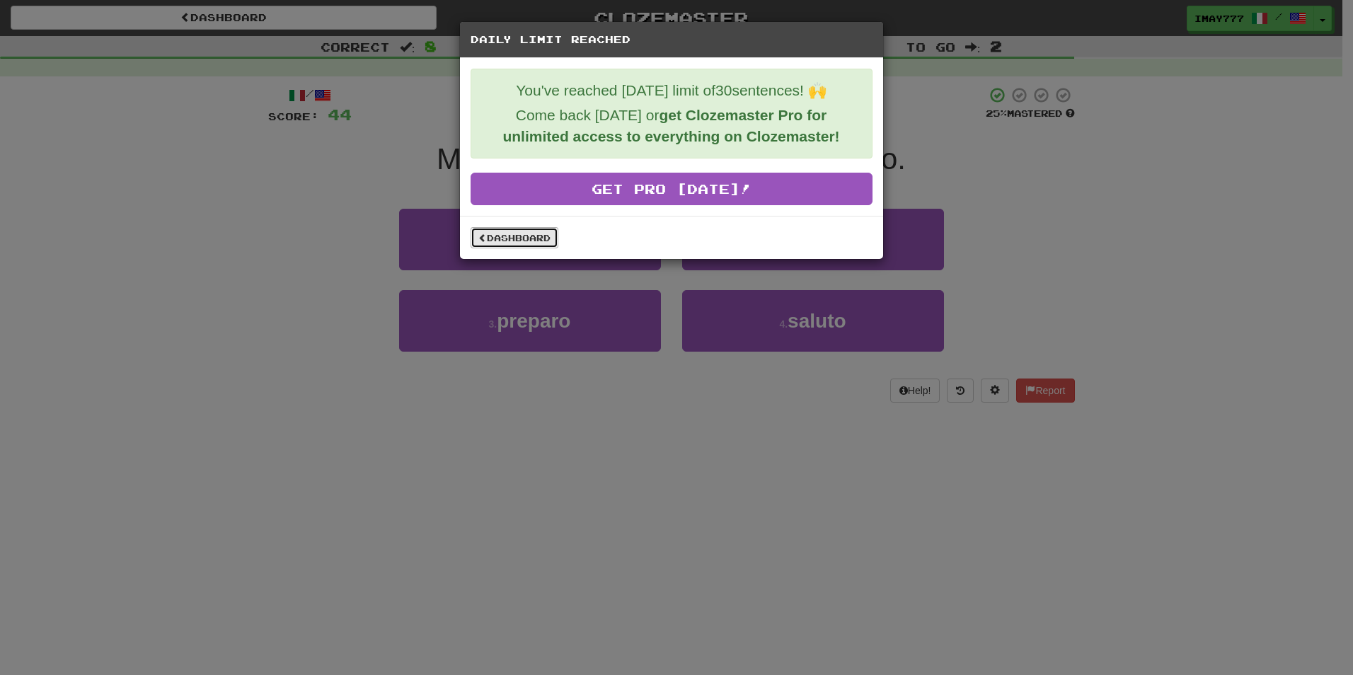
click at [535, 235] on link "Dashboard" at bounding box center [515, 237] width 88 height 21
